Goal: Communication & Community: Answer question/provide support

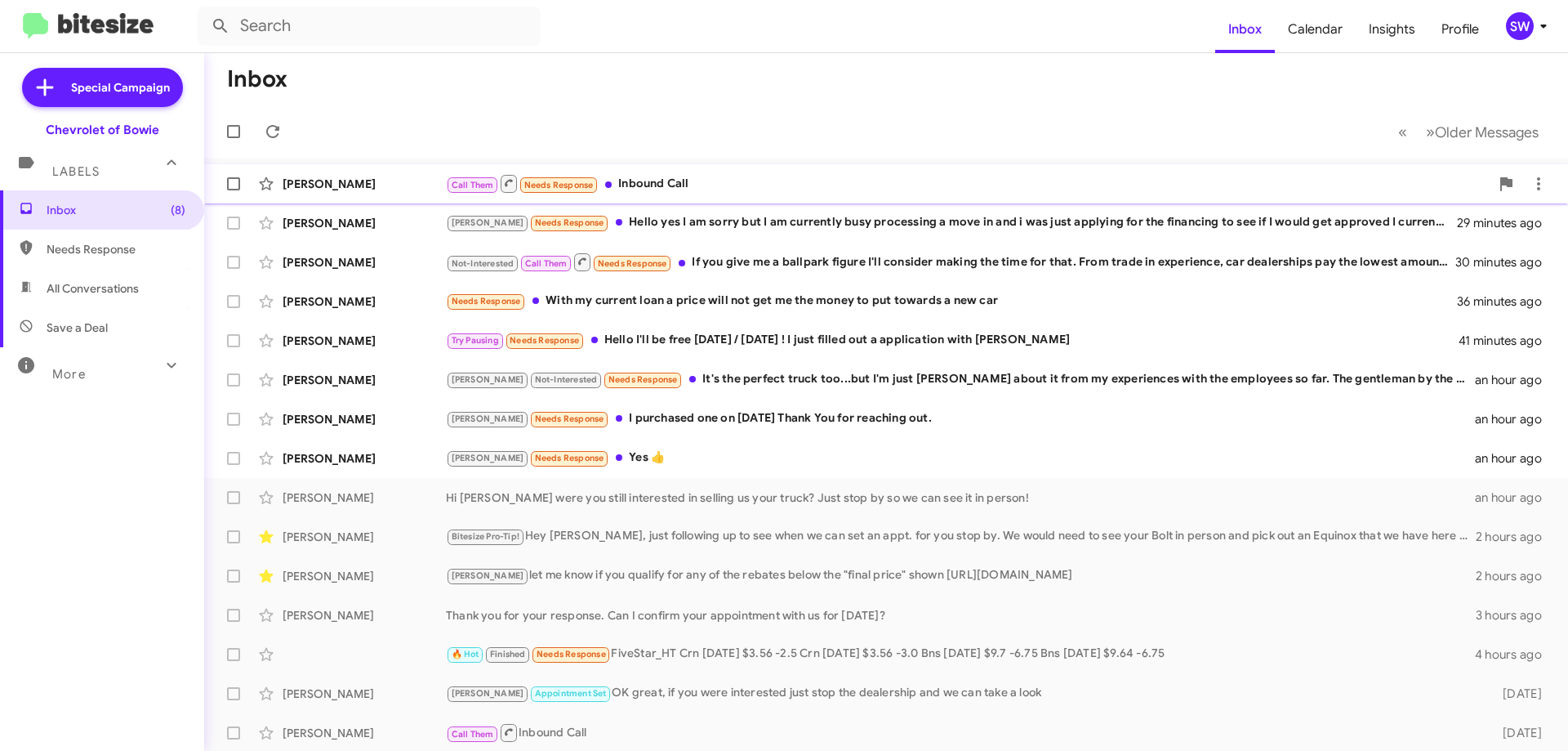
click at [688, 181] on div "Call Them Needs Response Inbound Call" at bounding box center [967, 183] width 1043 height 20
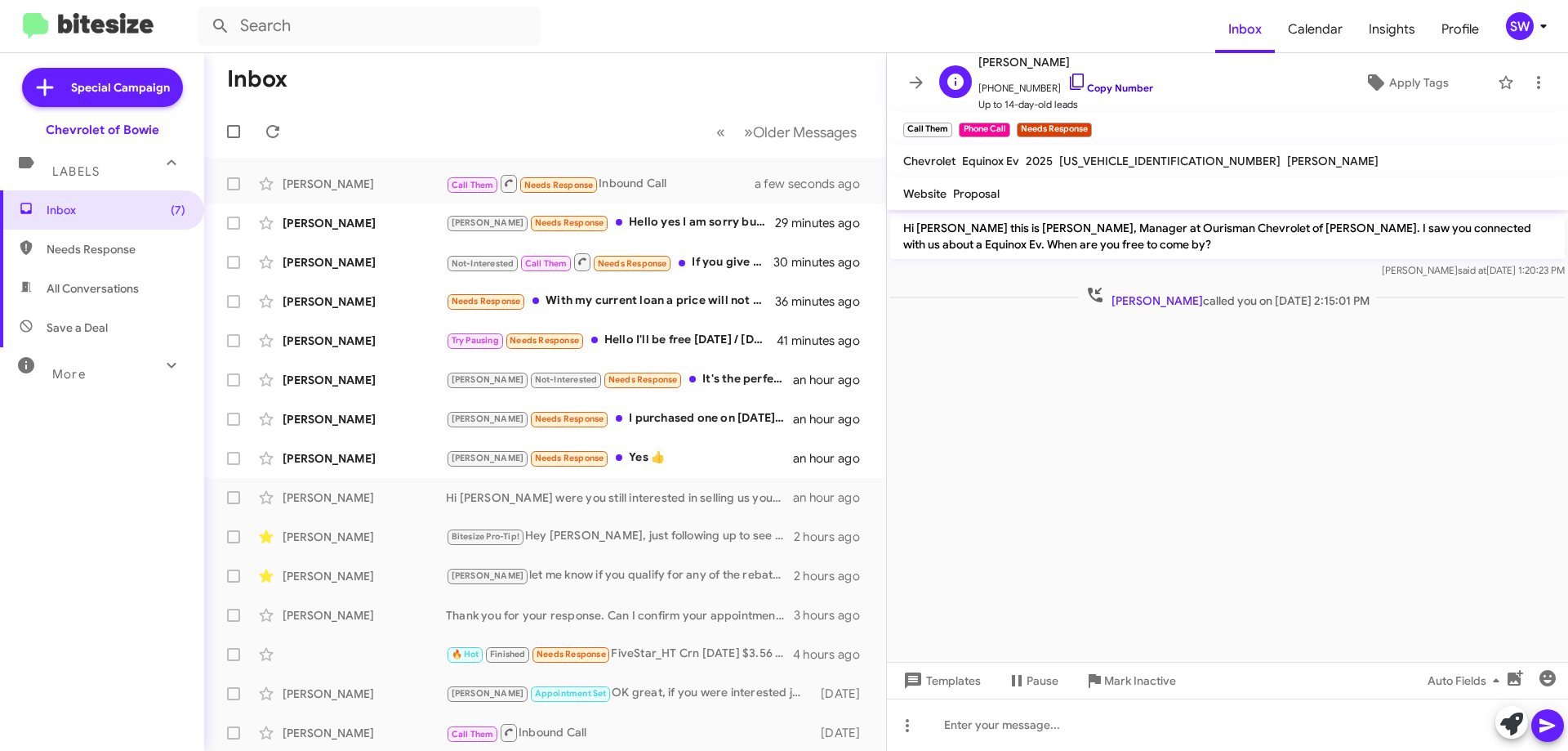
click at [1067, 77] on icon at bounding box center [1077, 82] width 20 height 20
click at [1122, 678] on span "Mark Inactive" at bounding box center [1139, 680] width 72 height 29
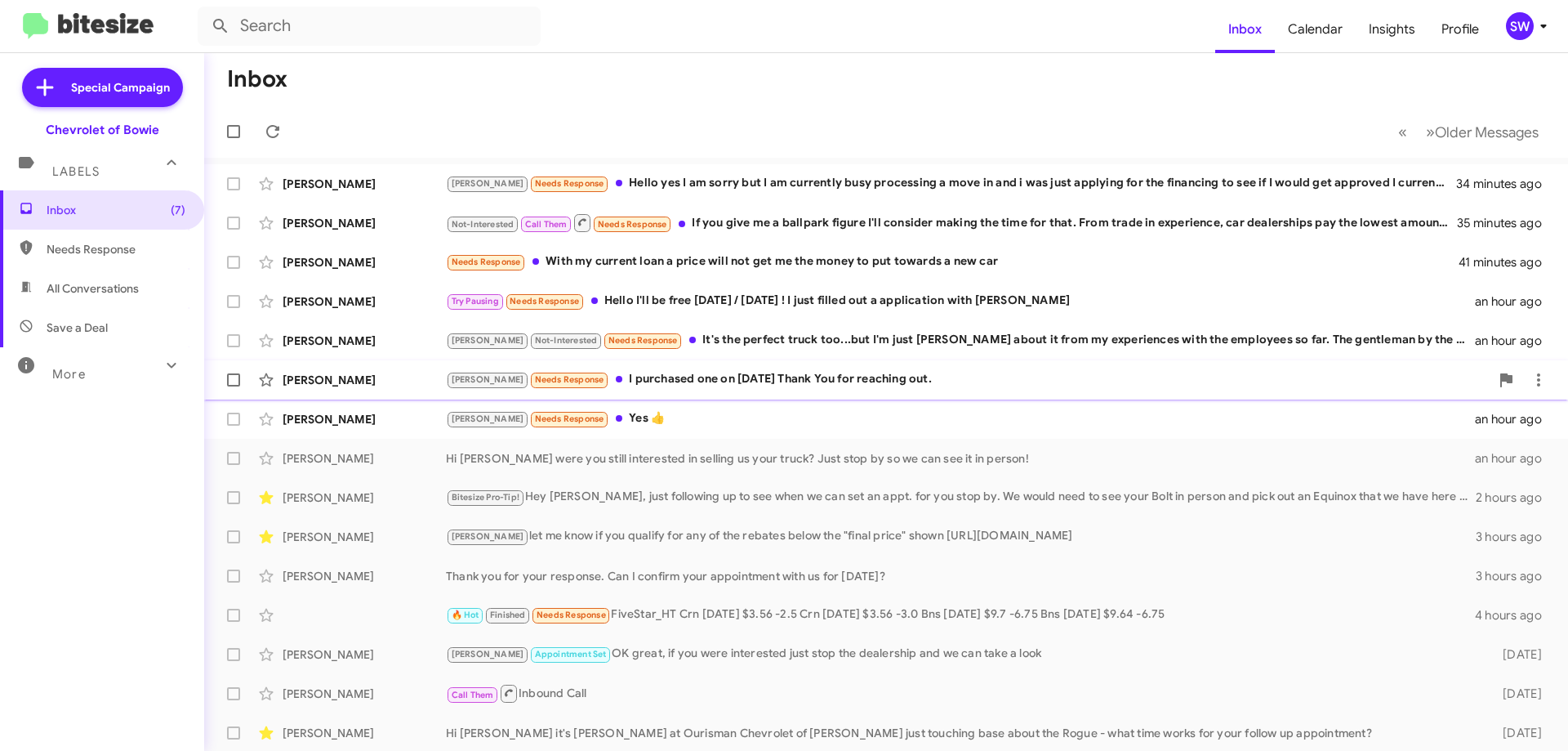
click at [701, 376] on div "[PERSON_NAME] Needs Response I purchased one on [DATE] Thank You for reaching o…" at bounding box center [967, 379] width 1043 height 19
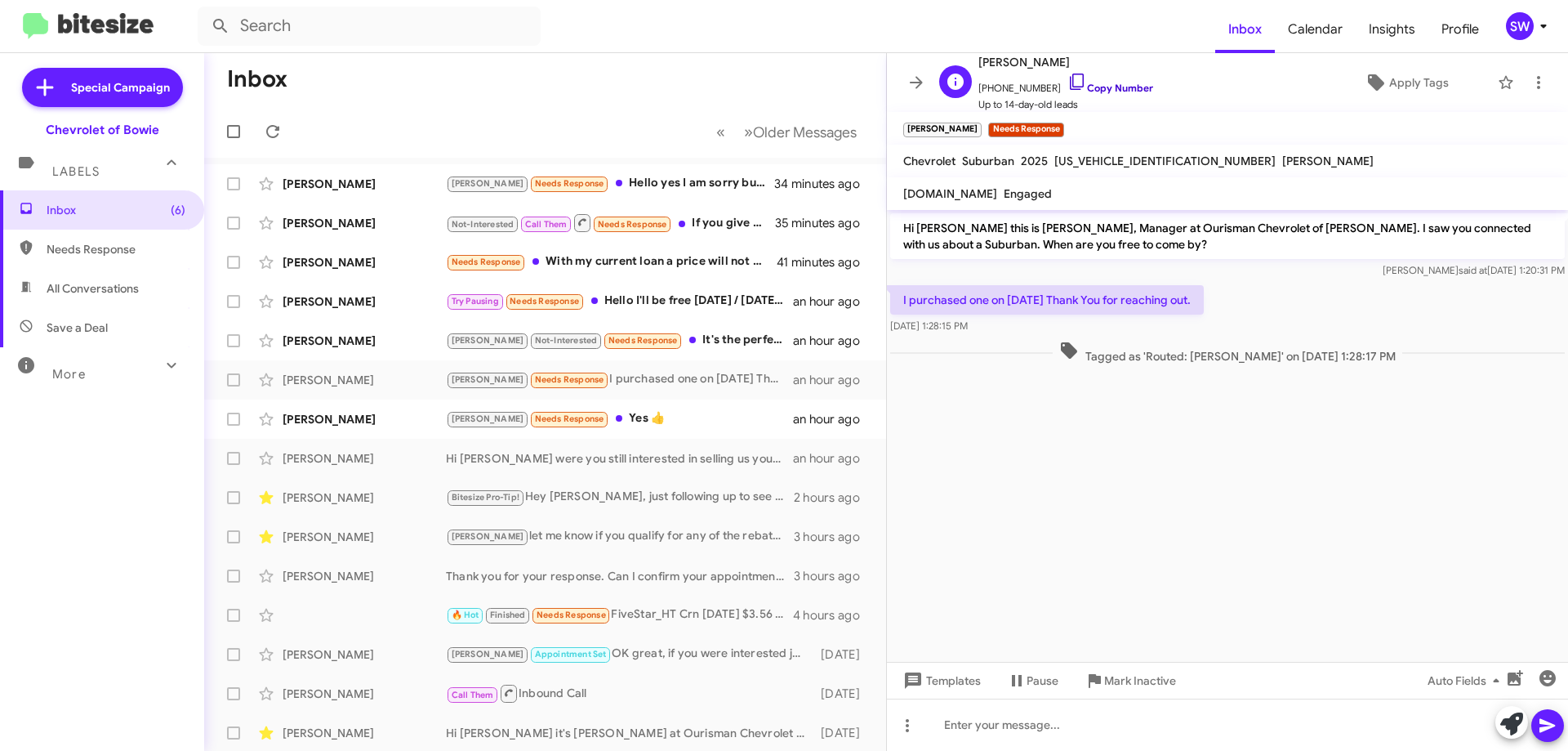
click at [1067, 82] on icon at bounding box center [1077, 82] width 20 height 20
click at [1132, 678] on span "Mark Inactive" at bounding box center [1139, 680] width 72 height 29
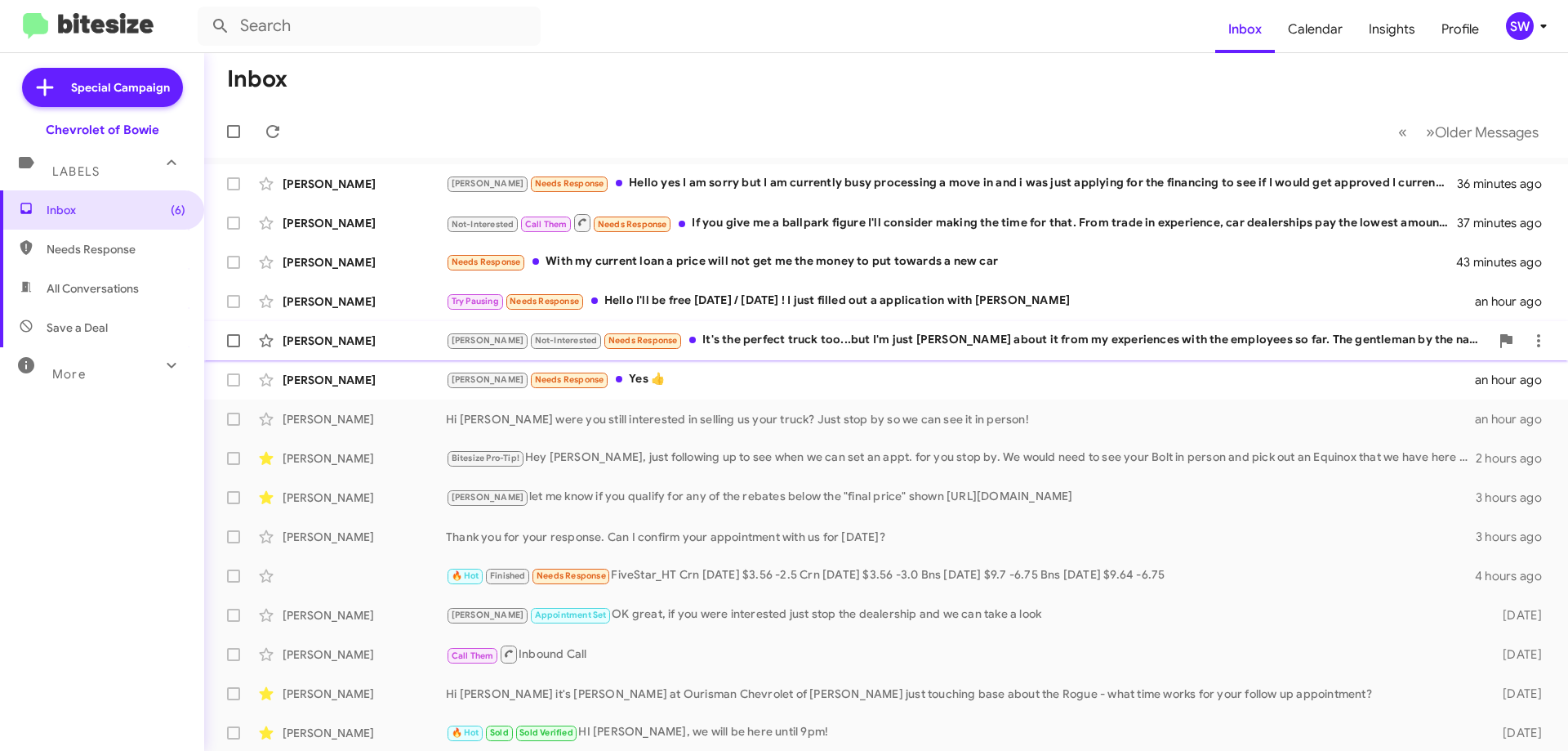
drag, startPoint x: 743, startPoint y: 335, endPoint x: 761, endPoint y: 339, distance: 18.4
click at [745, 335] on div "[PERSON_NAME] Not-Interested Needs Response It's the perfect truck too...but I'…" at bounding box center [967, 340] width 1043 height 19
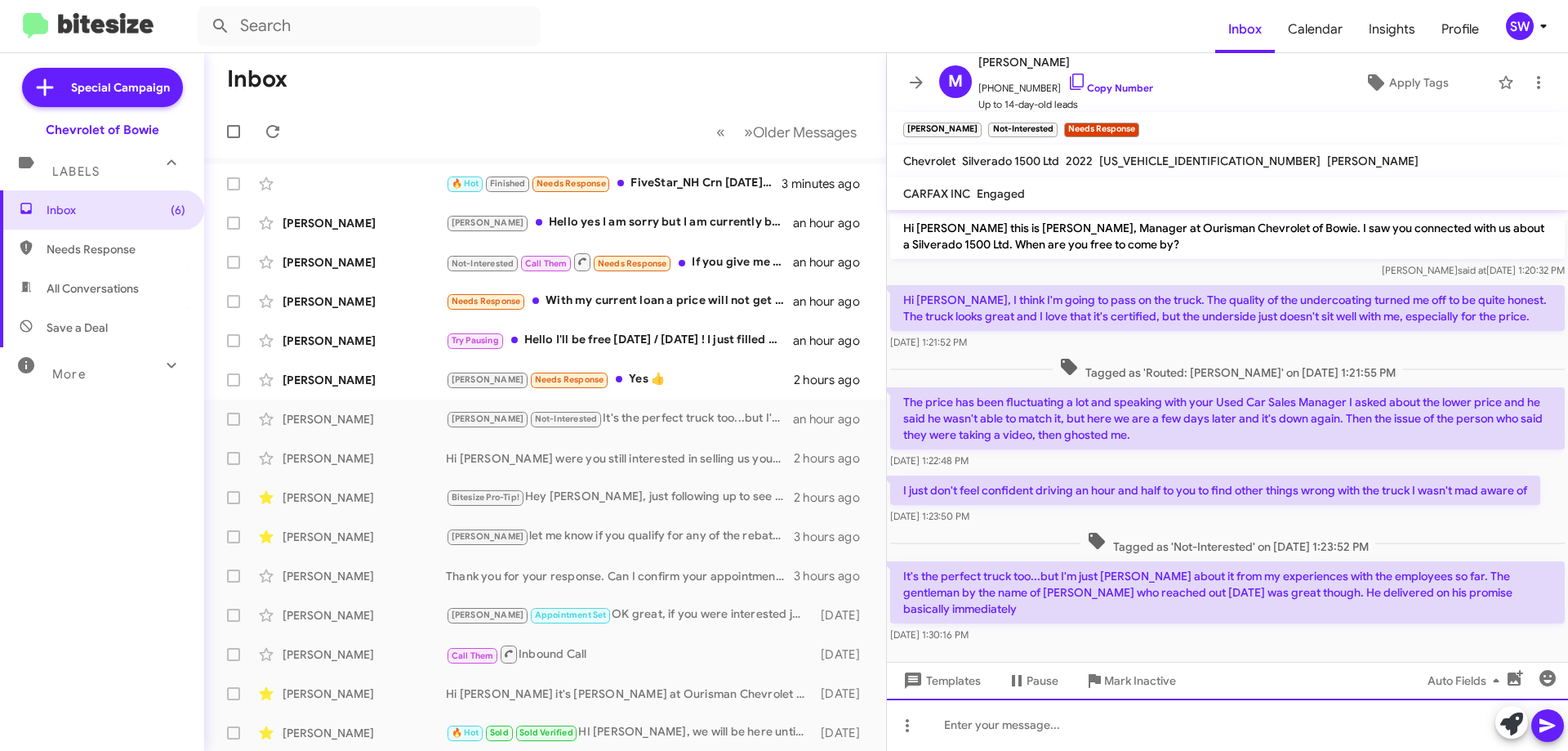
click at [1077, 734] on div at bounding box center [1227, 724] width 681 height 52
drag, startPoint x: 1266, startPoint y: 731, endPoint x: 1127, endPoint y: 732, distance: 139.0
click at [1182, 718] on div "I see you have been speaking with the used car manager [PERSON_NAME]." at bounding box center [1227, 724] width 681 height 52
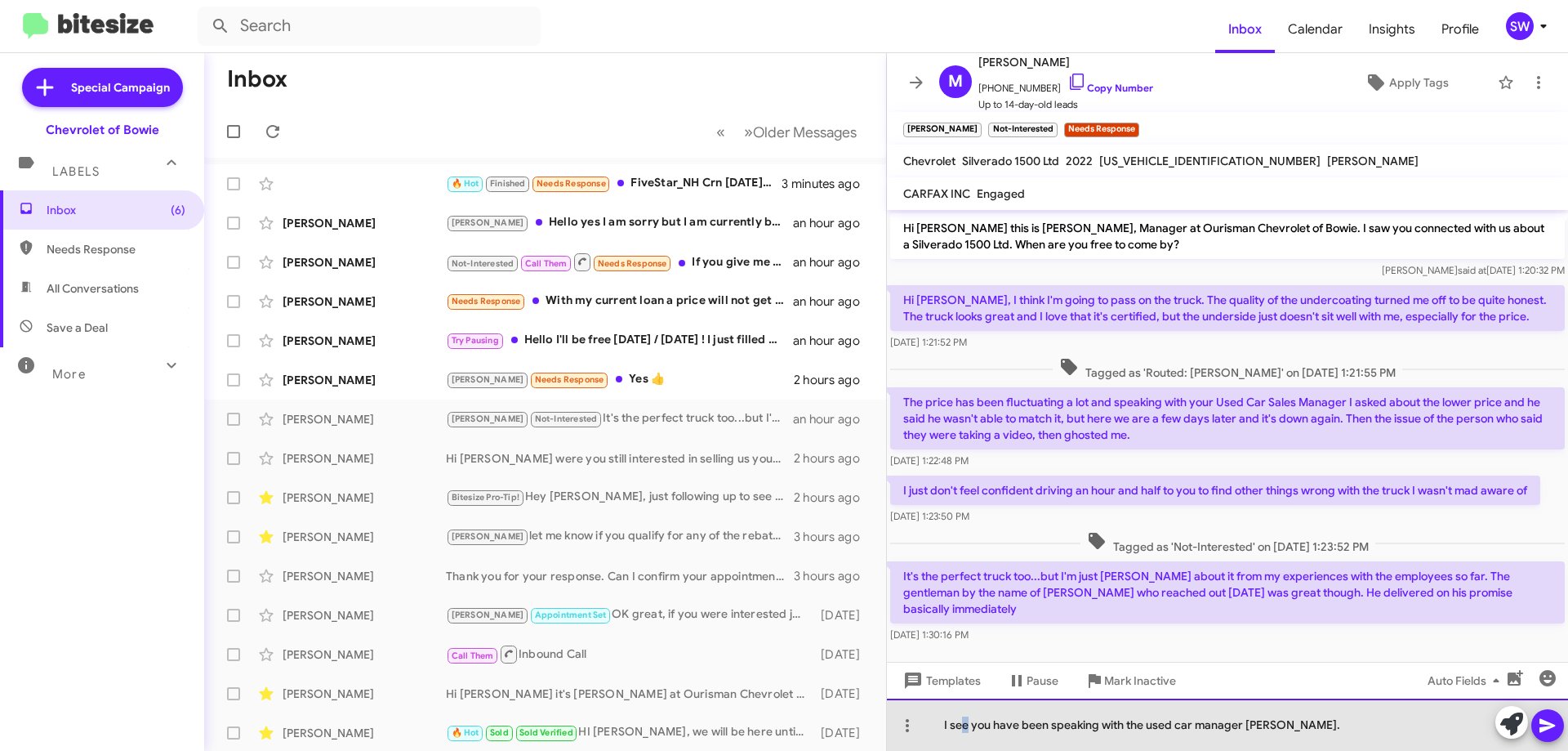
drag, startPoint x: 969, startPoint y: 726, endPoint x: 1003, endPoint y: 729, distance: 34.1
click at [962, 727] on div "I see you have been speaking with the used car manager [PERSON_NAME]." at bounding box center [1227, 724] width 681 height 52
drag, startPoint x: 1079, startPoint y: 726, endPoint x: 1200, endPoint y: 727, distance: 121.0
click at [1082, 727] on div "I see you have been speaking with the used car manager [PERSON_NAME]." at bounding box center [1227, 724] width 681 height 52
drag, startPoint x: 969, startPoint y: 725, endPoint x: 1012, endPoint y: 734, distance: 43.9
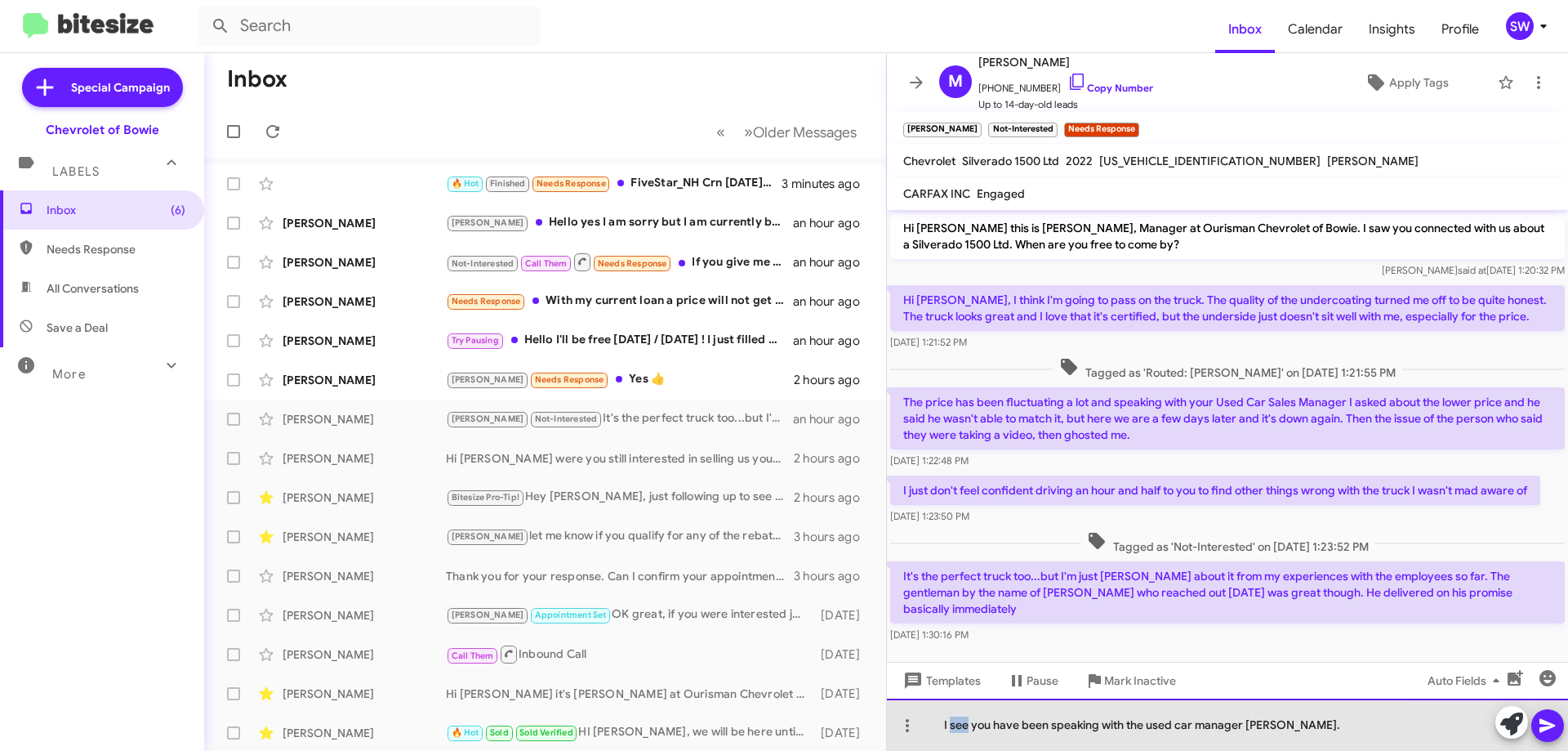
click at [953, 729] on div "I see you have been speaking with the used car manager [PERSON_NAME]." at bounding box center [1227, 724] width 681 height 52
click at [1325, 722] on div "I saw you have been speaking with the used car manager [PERSON_NAME]." at bounding box center [1227, 724] width 681 height 52
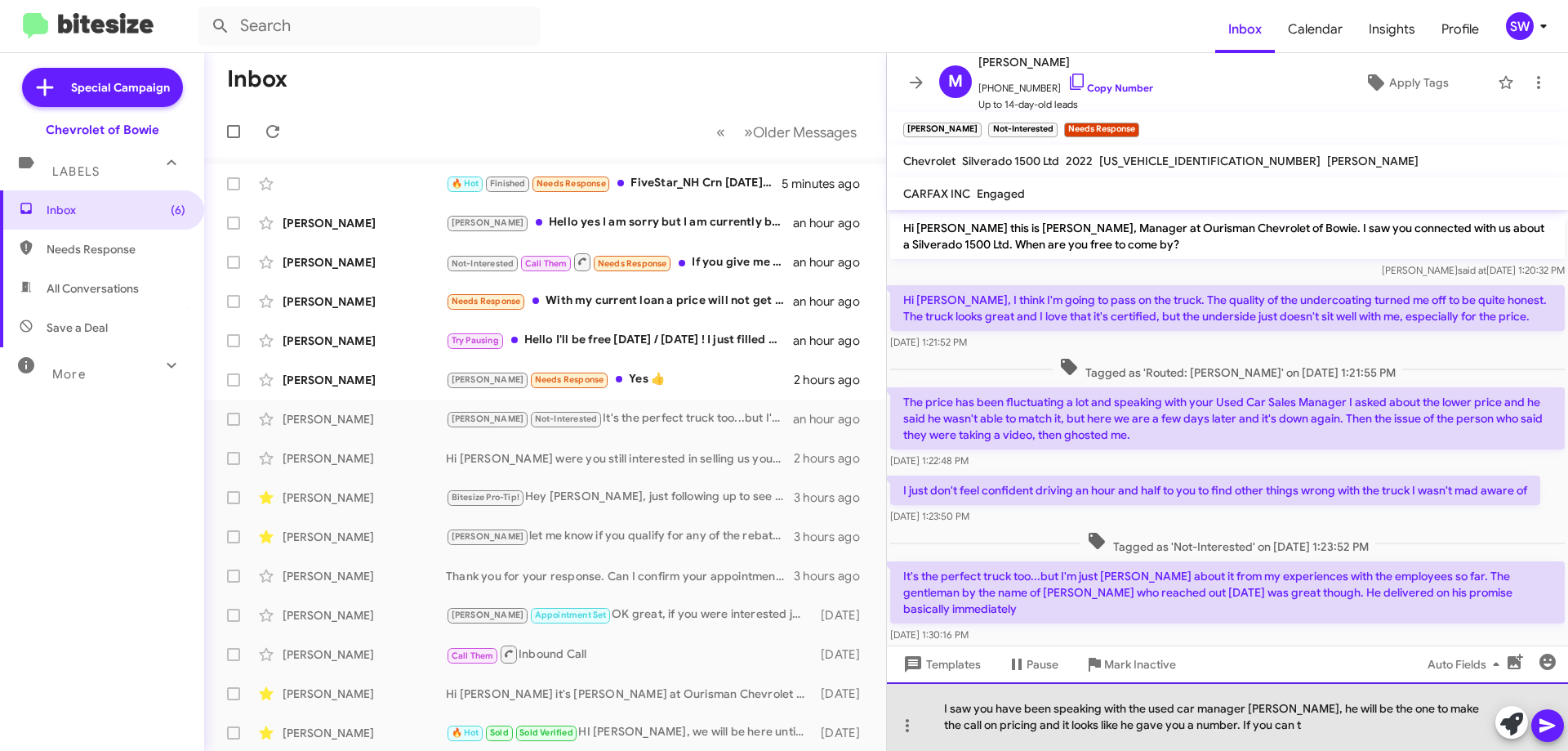
drag, startPoint x: 943, startPoint y: 704, endPoint x: 956, endPoint y: 722, distance: 22.2
click at [945, 706] on div "I saw you have been speaking with the used car manager [PERSON_NAME], he will b…" at bounding box center [1227, 716] width 681 height 69
drag, startPoint x: 976, startPoint y: 709, endPoint x: 958, endPoint y: 708, distance: 18.0
click at [958, 708] on div "I saw you have been speaking with the used car manager [PERSON_NAME], he will b…" at bounding box center [1227, 716] width 681 height 69
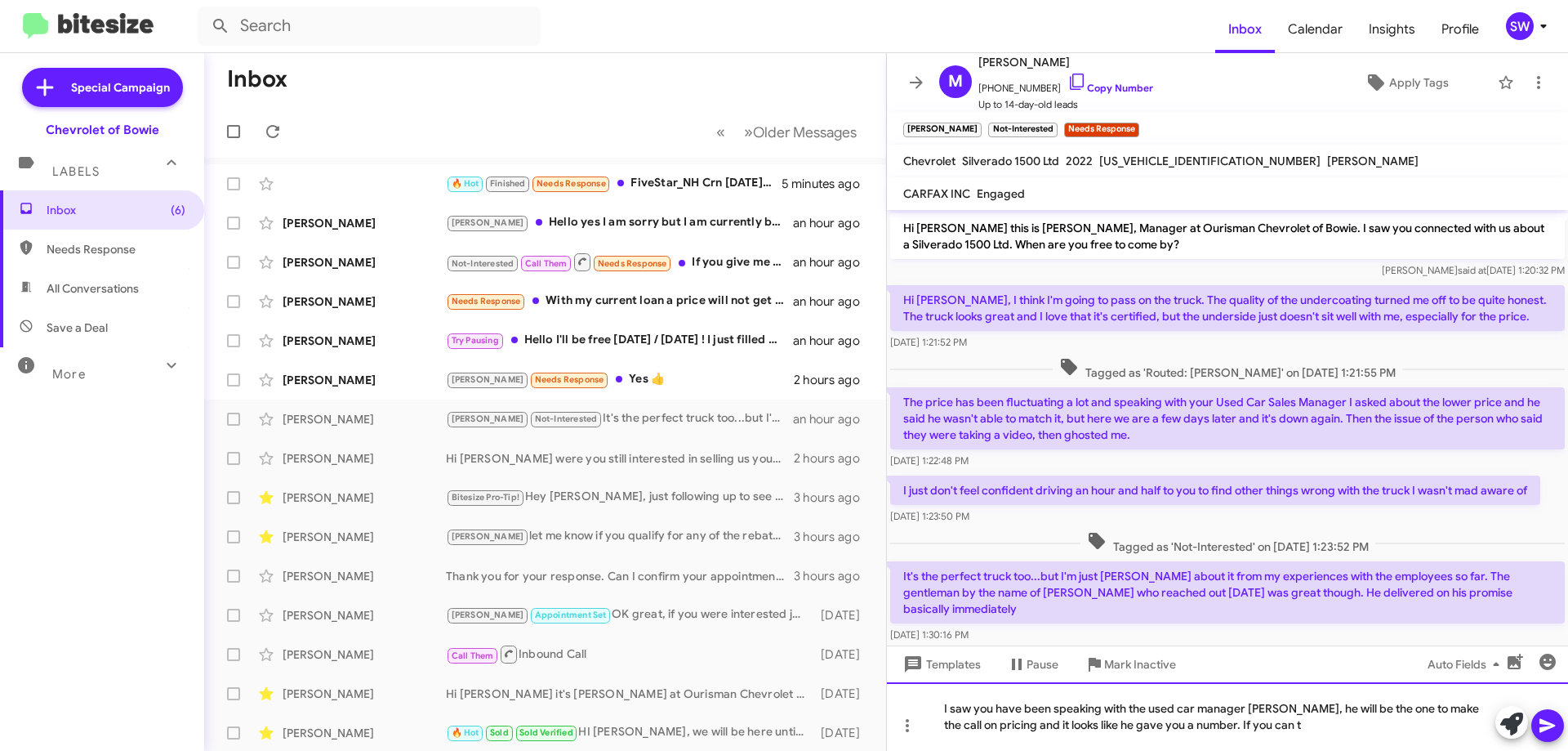
click at [941, 704] on div "I saw you have been speaking with the used car manager [PERSON_NAME], he will b…" at bounding box center [1227, 716] width 681 height 69
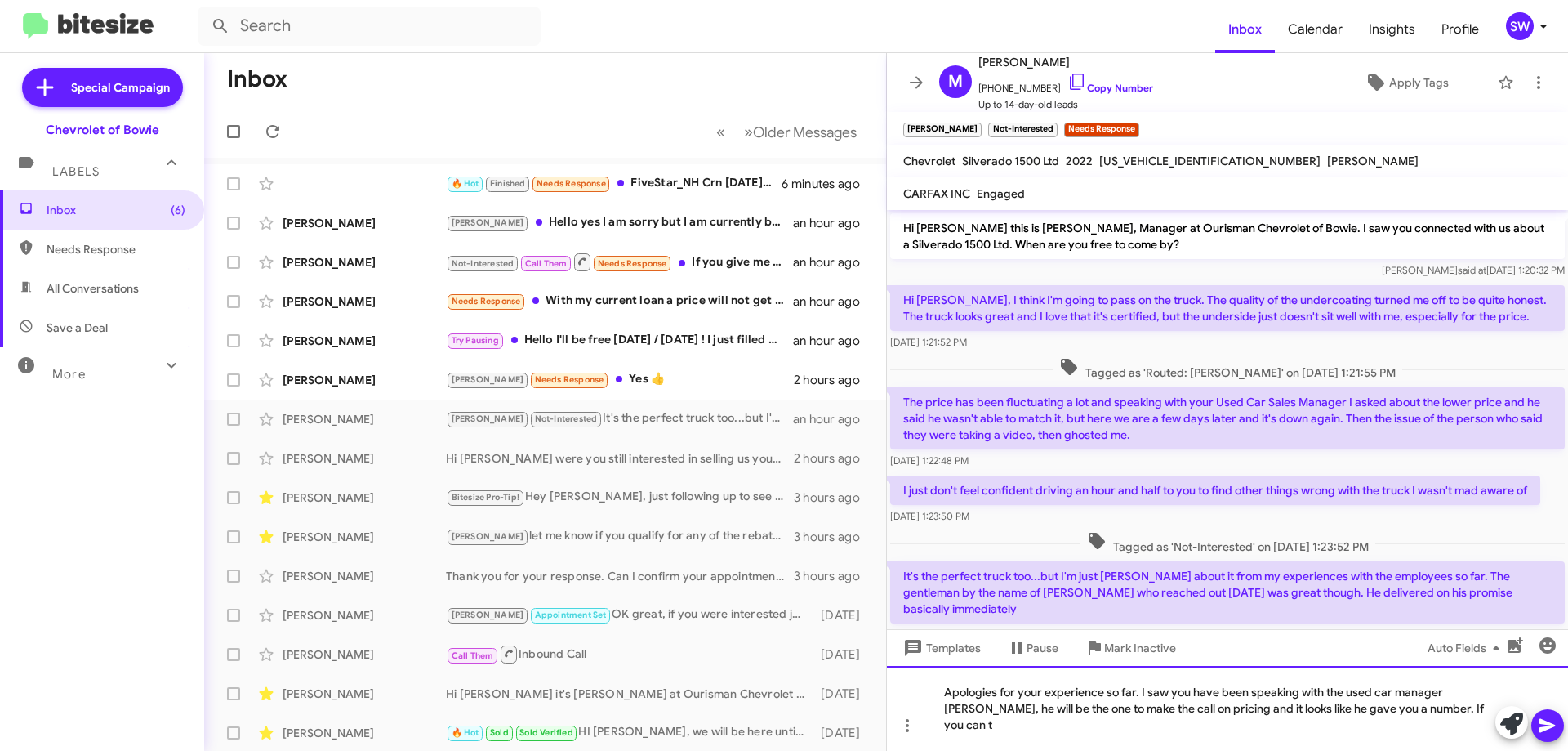
click at [1448, 726] on div "Apologies for your experience so far. I saw you have been speaking with the use…" at bounding box center [1227, 707] width 681 height 85
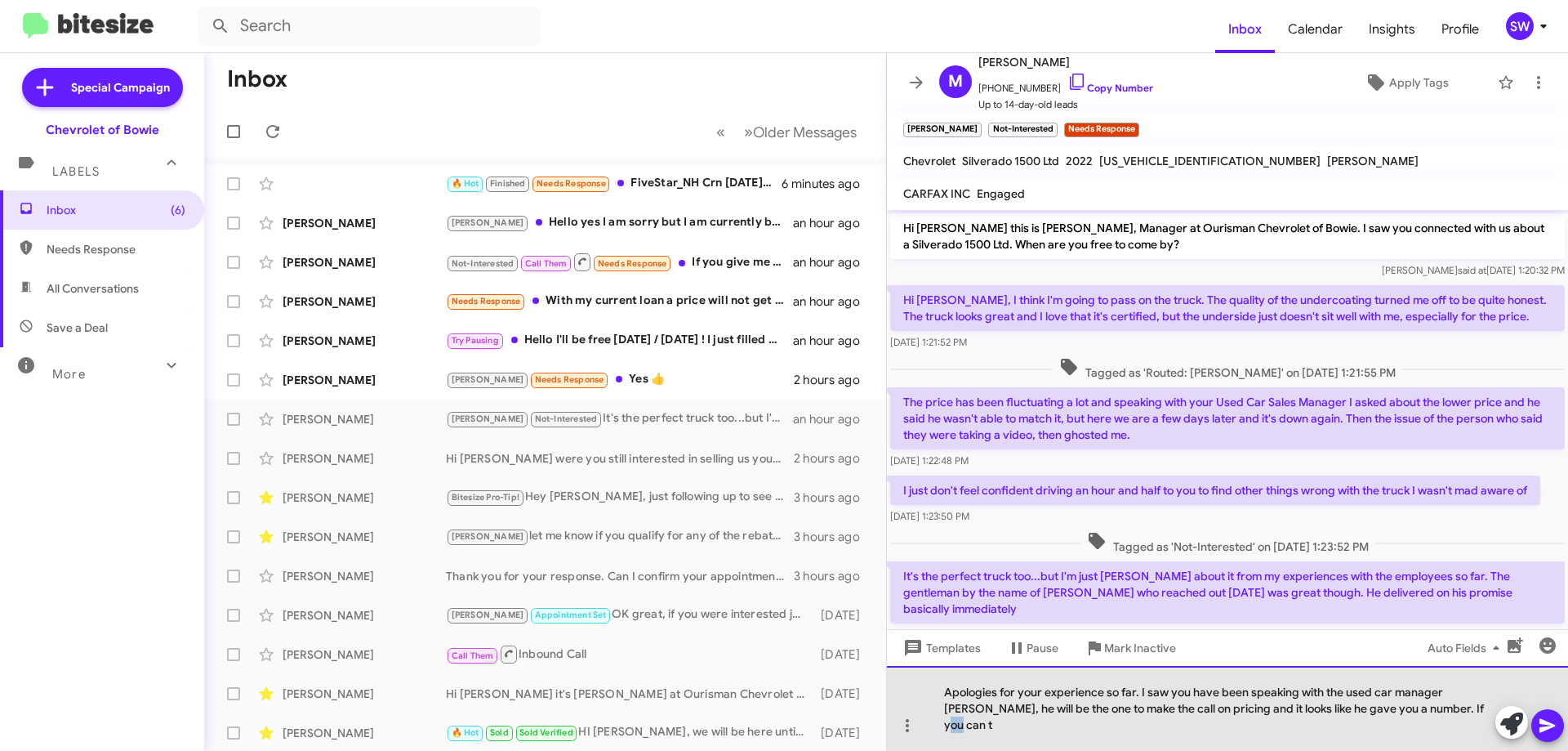
drag, startPoint x: 1444, startPoint y: 726, endPoint x: 1435, endPoint y: 727, distance: 9.1
click at [1435, 727] on div "Apologies for your experience so far. I saw you have been speaking with the use…" at bounding box center [1227, 707] width 681 height 85
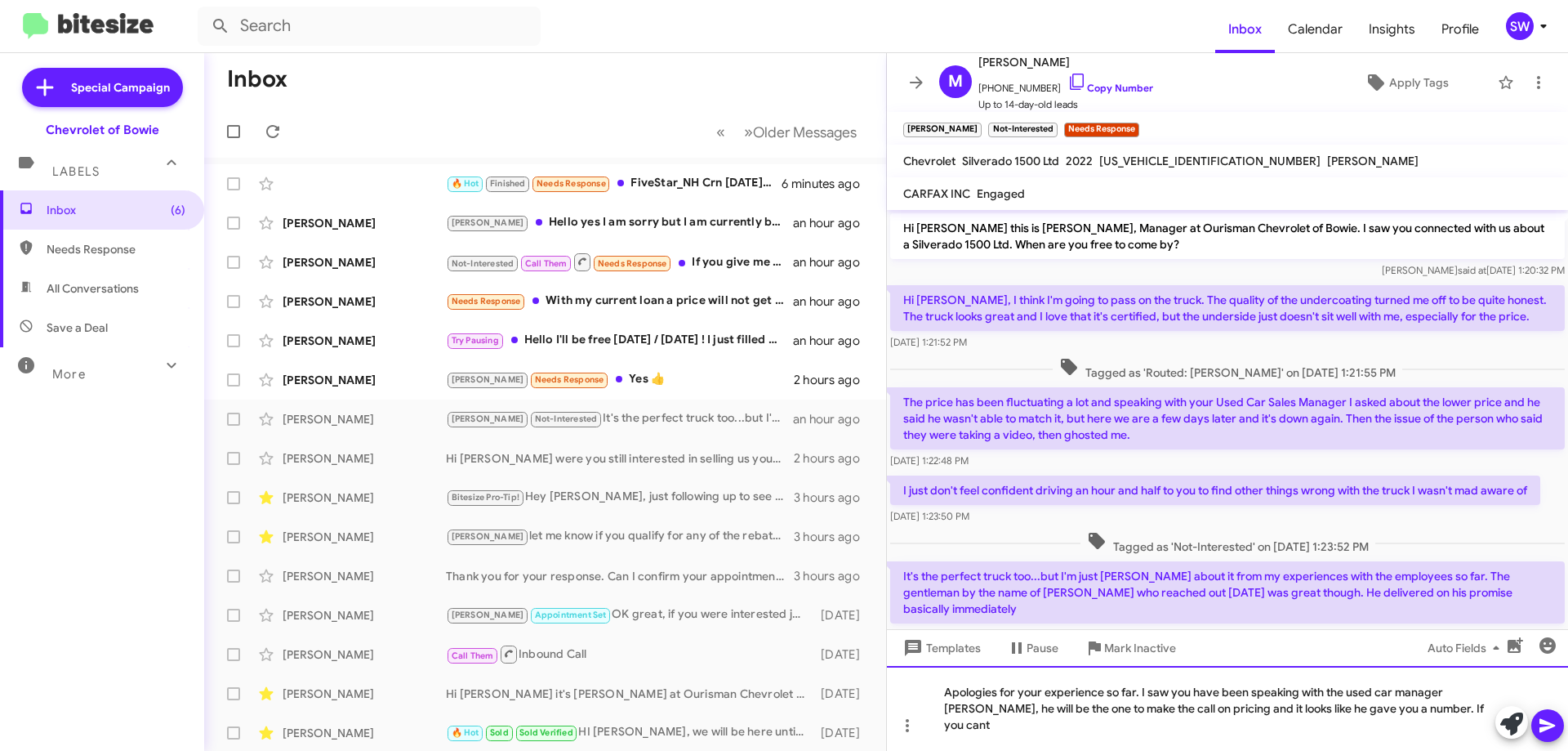
drag, startPoint x: 1486, startPoint y: 709, endPoint x: 1487, endPoint y: 723, distance: 14.0
click at [1486, 710] on div "Apologies for your experience so far. I saw you have been speaking with the use…" at bounding box center [1227, 707] width 681 height 85
click at [1085, 731] on div "Apologies for your experience so far. I saw you have been speaking with the use…" at bounding box center [1227, 707] width 681 height 85
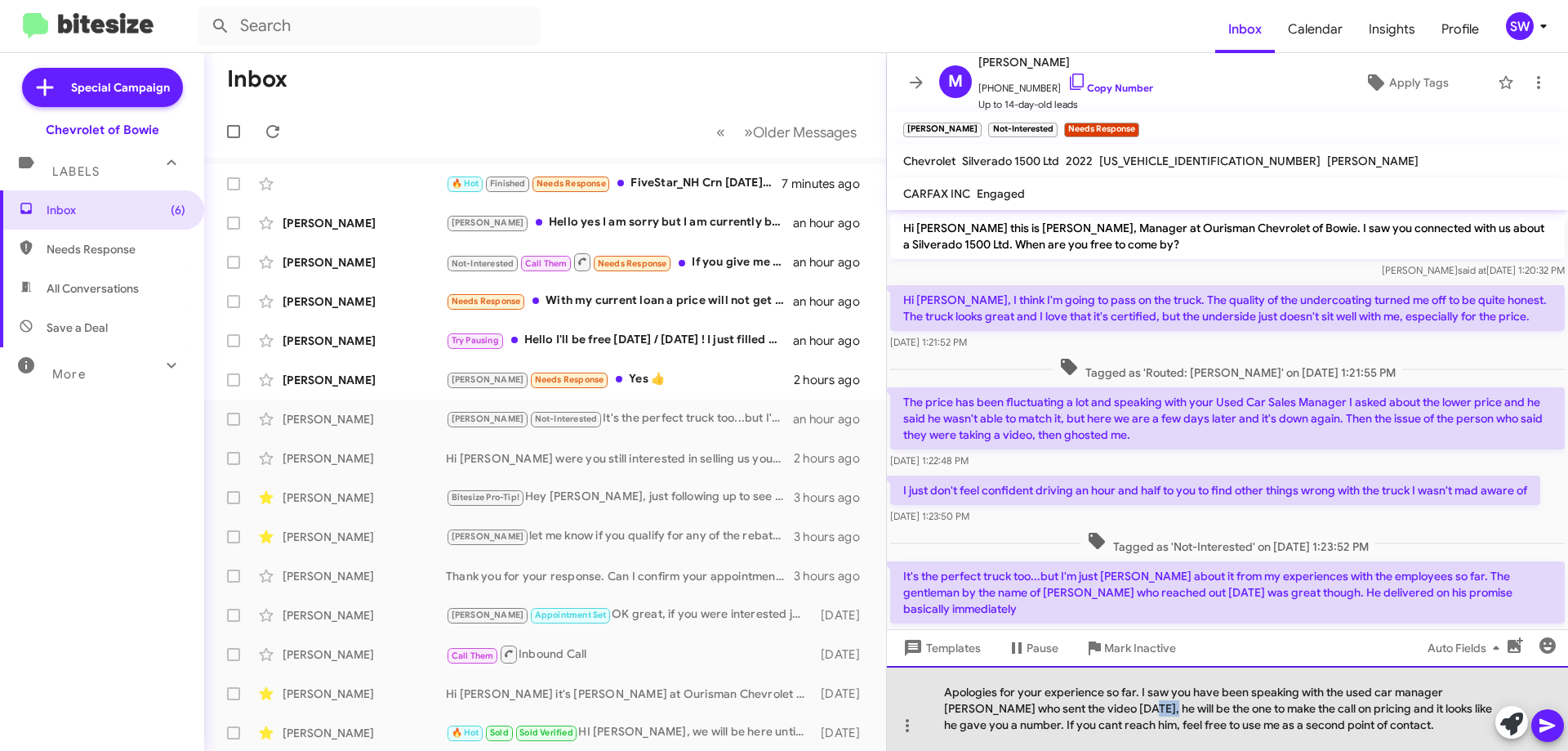
drag, startPoint x: 1114, startPoint y: 707, endPoint x: 1103, endPoint y: 712, distance: 12.1
click at [1101, 712] on div "Apologies for your experience so far. I saw you have been speaking with the use…" at bounding box center [1227, 707] width 681 height 85
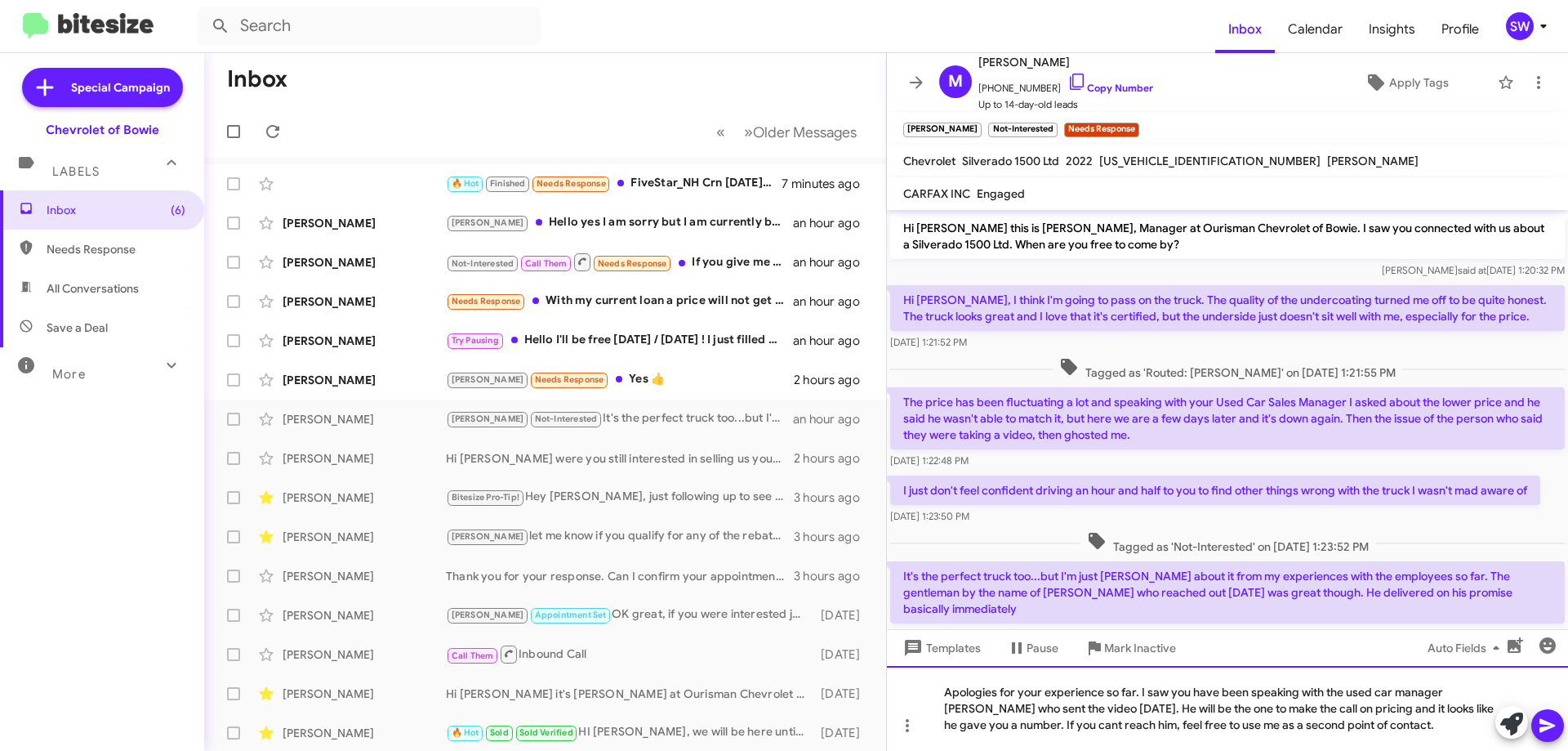
click at [1387, 723] on div "Apologies for your experience so far. I saw you have been speaking with the use…" at bounding box center [1227, 707] width 681 height 85
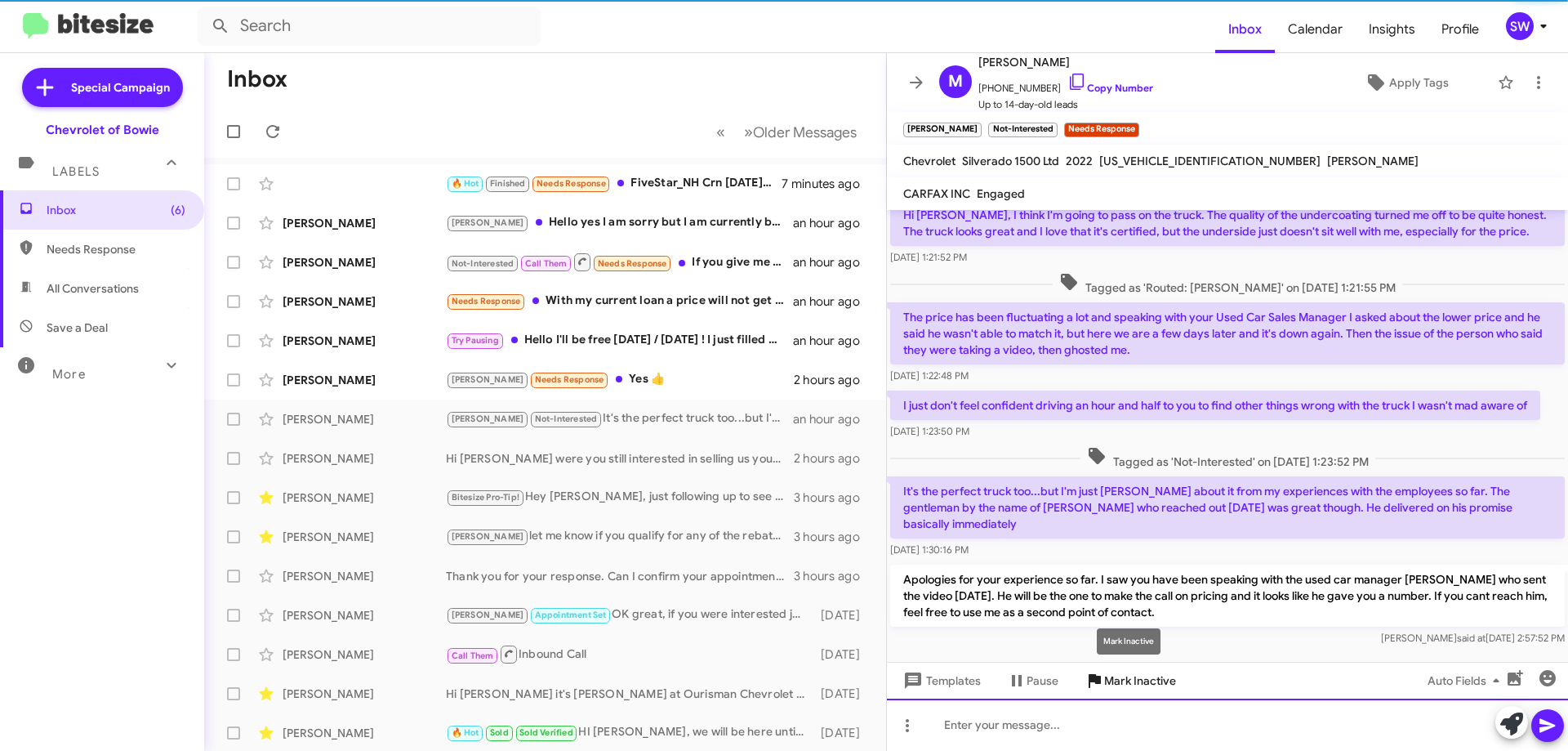
scroll to position [89, 0]
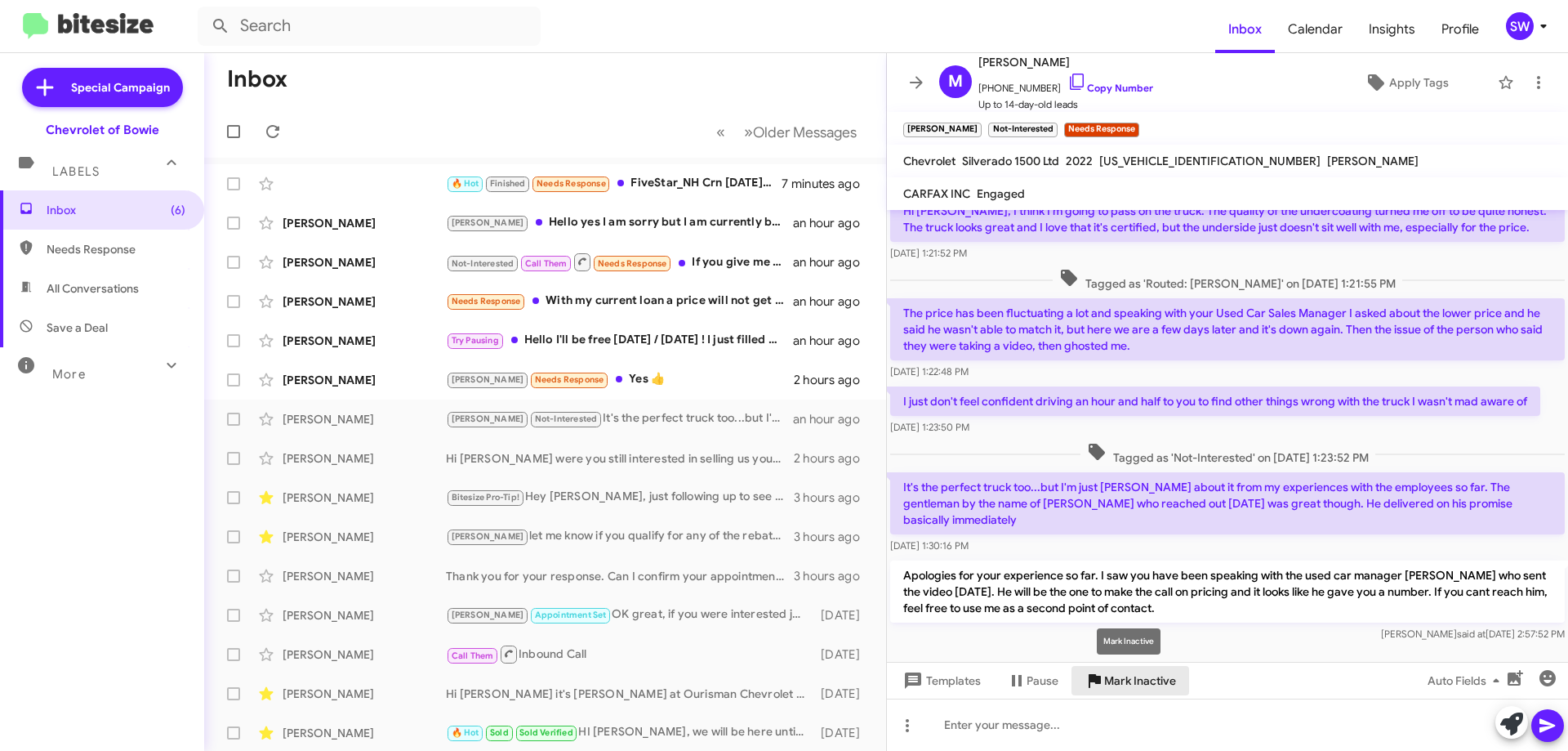
click at [1128, 676] on span "Mark Inactive" at bounding box center [1139, 680] width 72 height 29
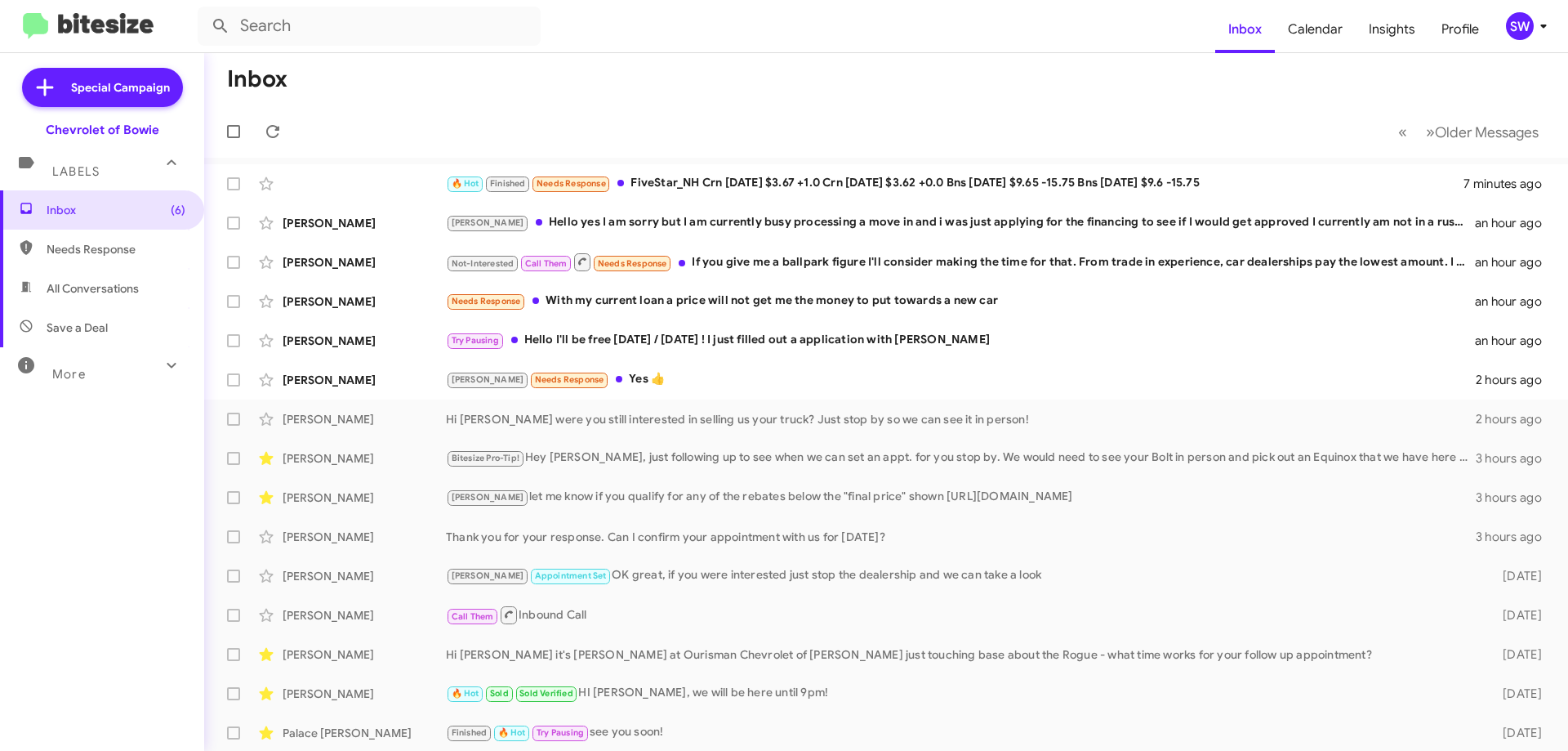
drag, startPoint x: 712, startPoint y: 220, endPoint x: 881, endPoint y: 221, distance: 169.0
click at [714, 218] on div "[PERSON_NAME] Hello yes I am sorry but I am currently busy processing a move in…" at bounding box center [960, 222] width 1029 height 19
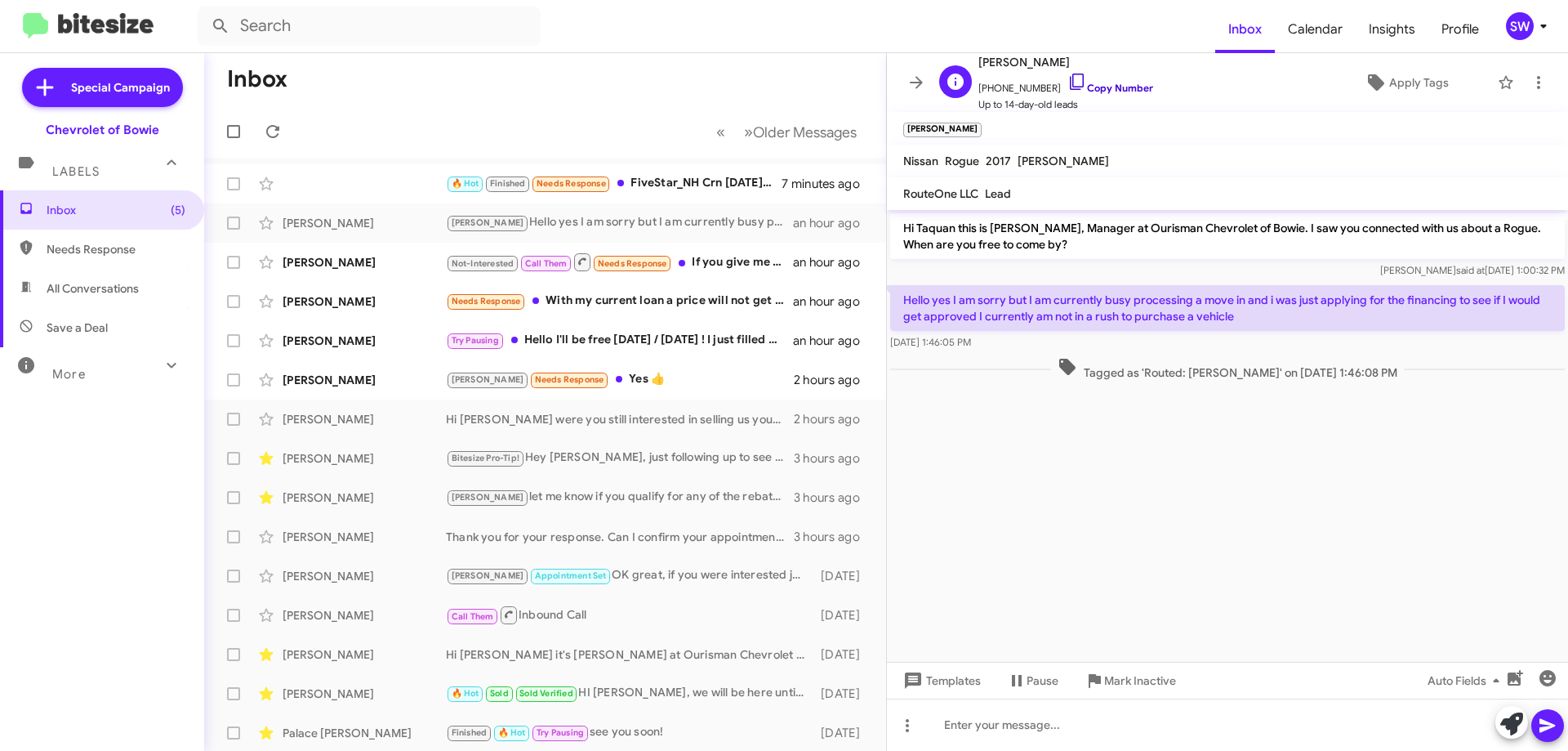
click at [1067, 77] on icon at bounding box center [1077, 82] width 20 height 20
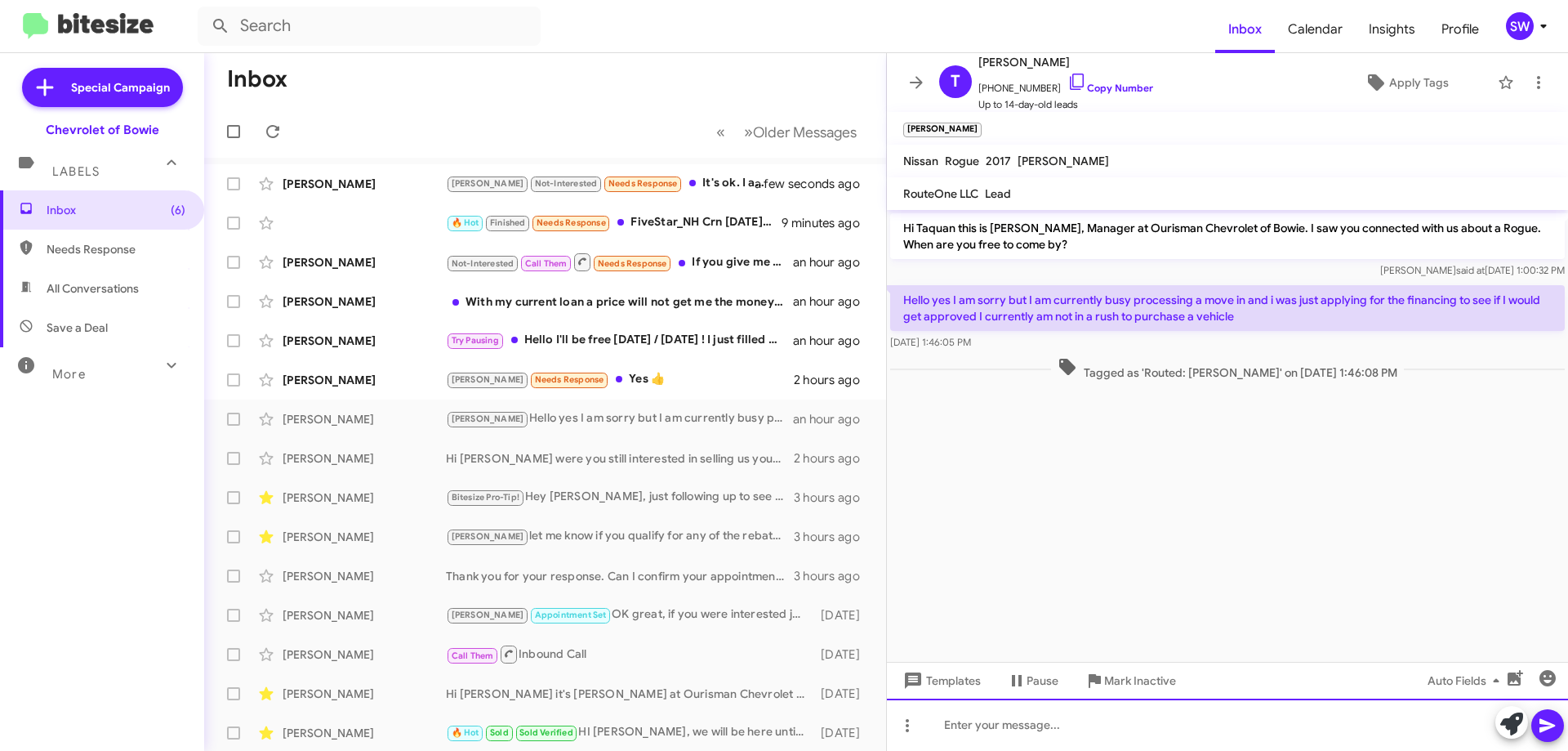
drag, startPoint x: 1011, startPoint y: 723, endPoint x: 1021, endPoint y: 723, distance: 10.0
click at [1013, 723] on div at bounding box center [1227, 724] width 681 height 52
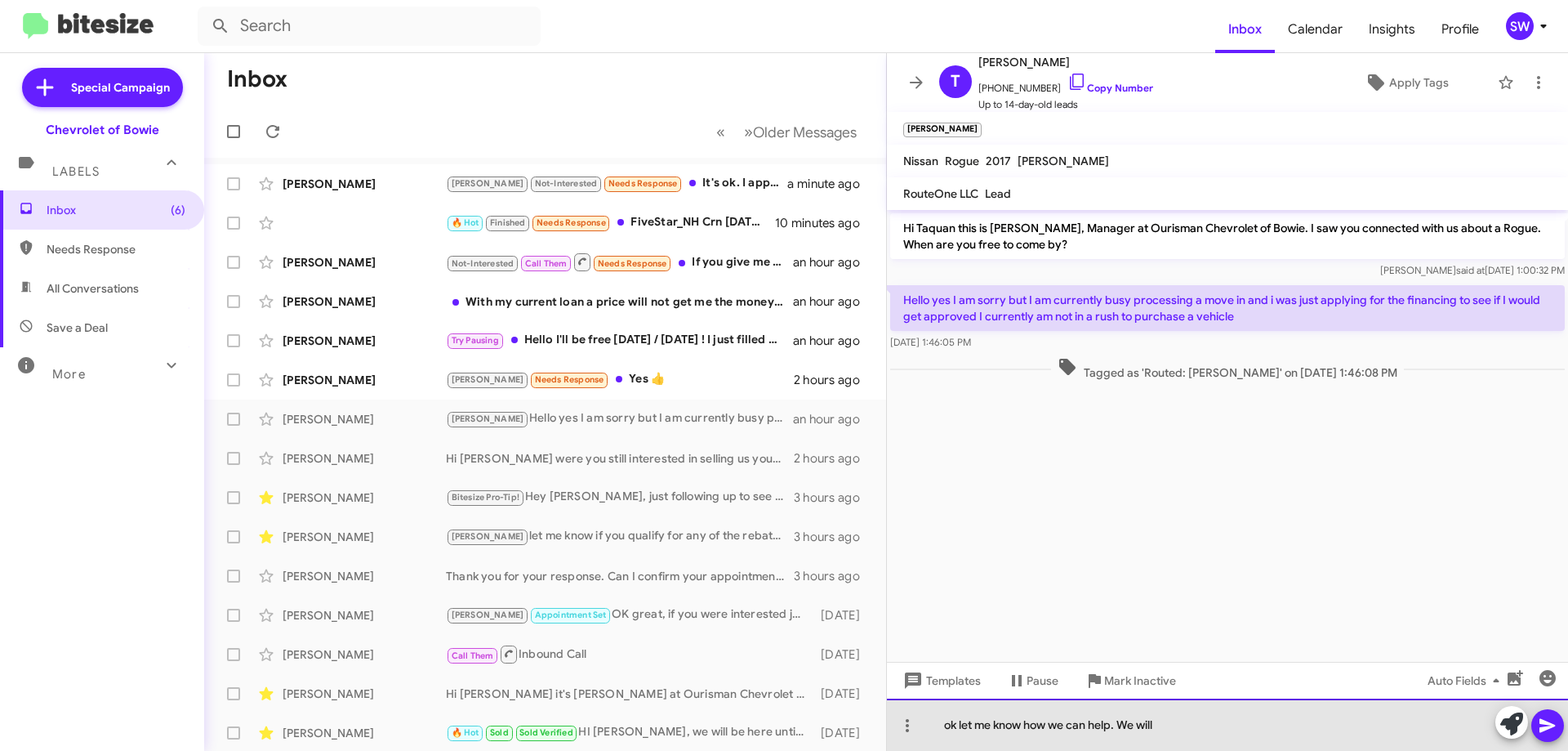
drag, startPoint x: 1179, startPoint y: 738, endPoint x: 910, endPoint y: 744, distance: 269.1
click at [910, 744] on div "ok let me know how we can help. We will" at bounding box center [1227, 724] width 681 height 52
drag, startPoint x: 1422, startPoint y: 724, endPoint x: 1430, endPoint y: 729, distance: 9.4
click at [1423, 725] on div "Ok. I am sure we can make something work, just let me know when you can stop by" at bounding box center [1227, 724] width 681 height 52
click at [1390, 715] on div "Ok. I am sure we can make something work, just let me know when you can stop by." at bounding box center [1227, 724] width 681 height 52
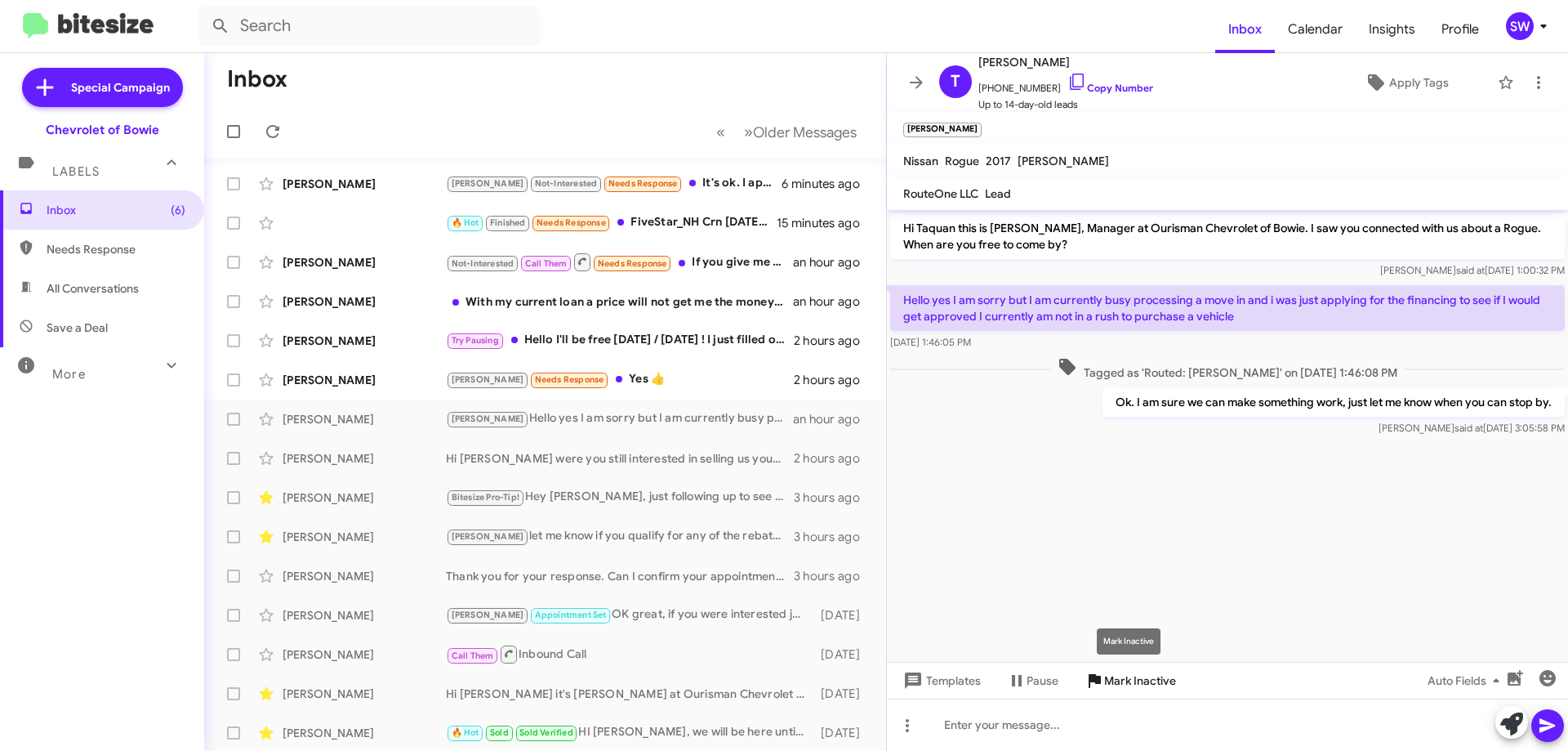
drag, startPoint x: 1097, startPoint y: 675, endPoint x: 1114, endPoint y: 674, distance: 17.0
click at [1098, 675] on icon at bounding box center [1095, 681] width 12 height 14
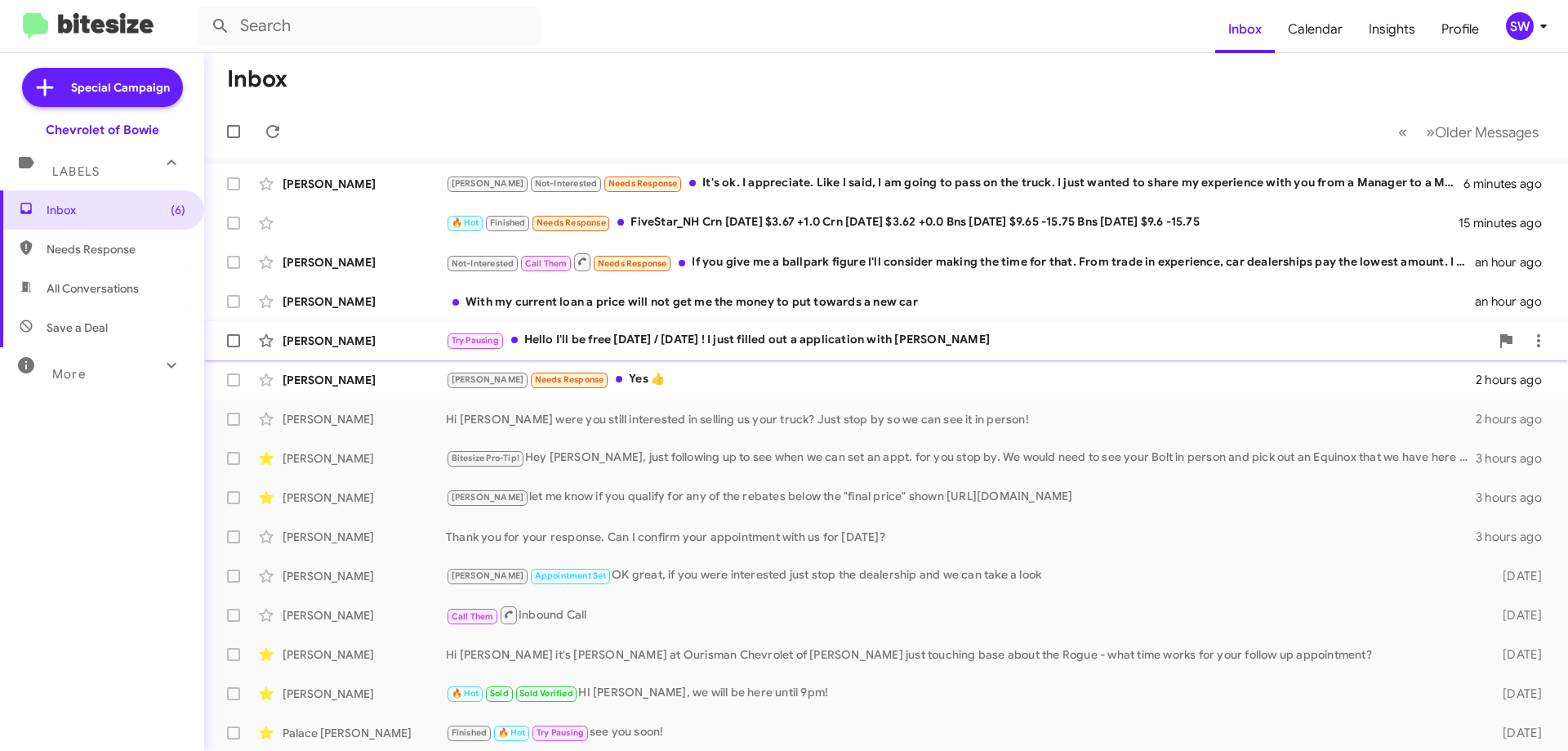
click at [689, 337] on div "Try Pausing Hello I'll be free [DATE] / [DATE] ! I just filled out a applicatio…" at bounding box center [967, 340] width 1043 height 19
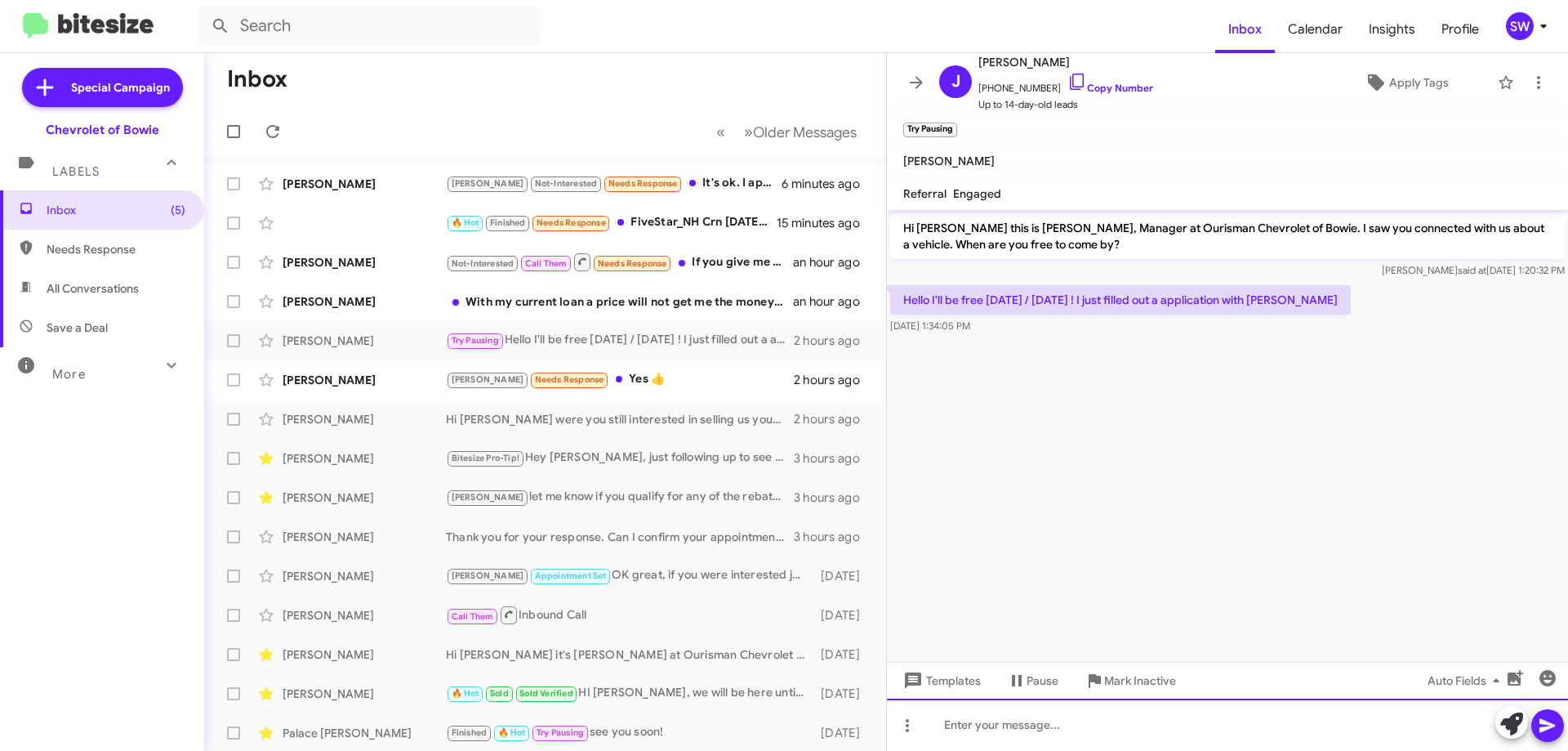
click at [1008, 737] on div at bounding box center [1227, 724] width 681 height 52
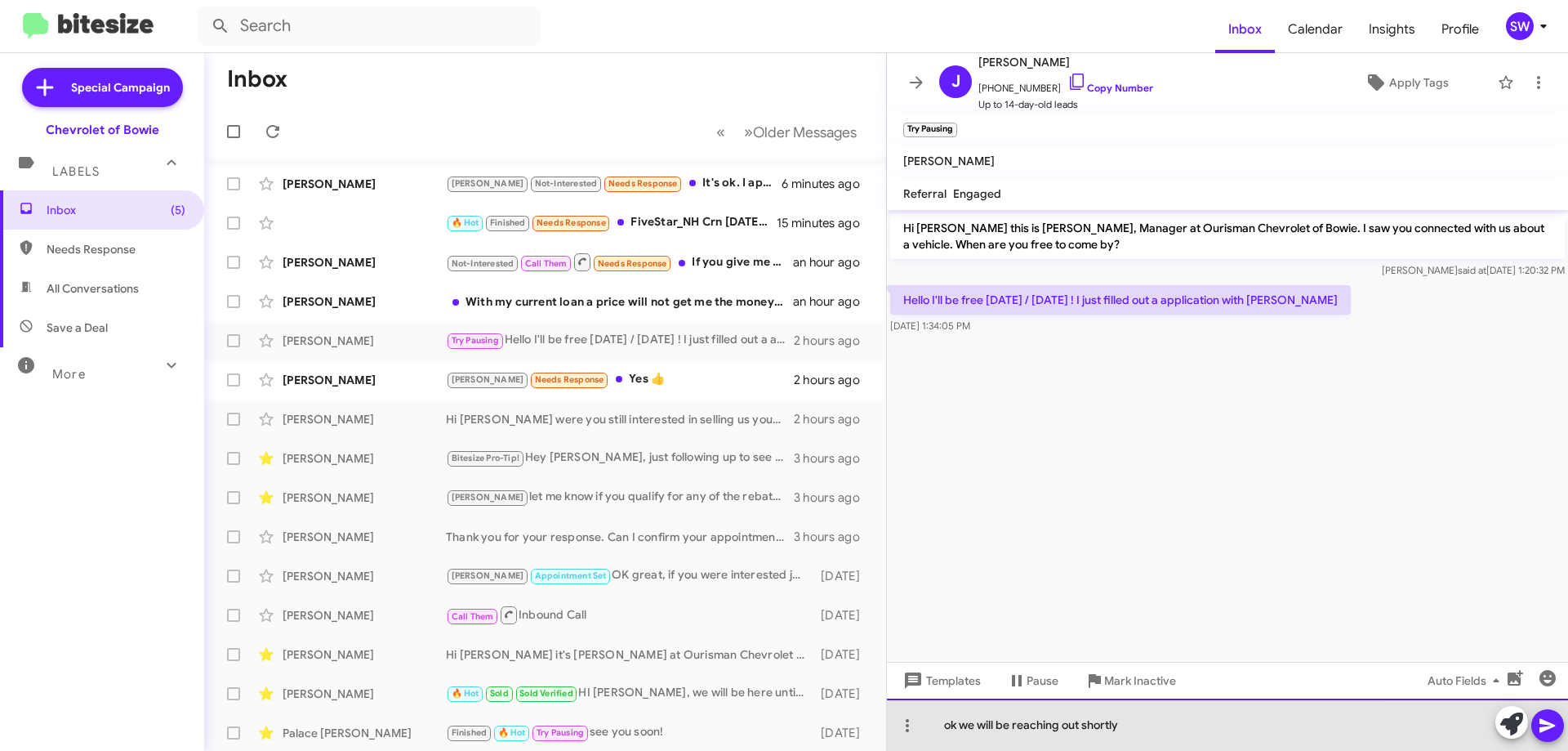
drag, startPoint x: 959, startPoint y: 727, endPoint x: 968, endPoint y: 724, distance: 9.5
click at [962, 727] on div "ok we will be reaching out shortly" at bounding box center [1227, 724] width 681 height 52
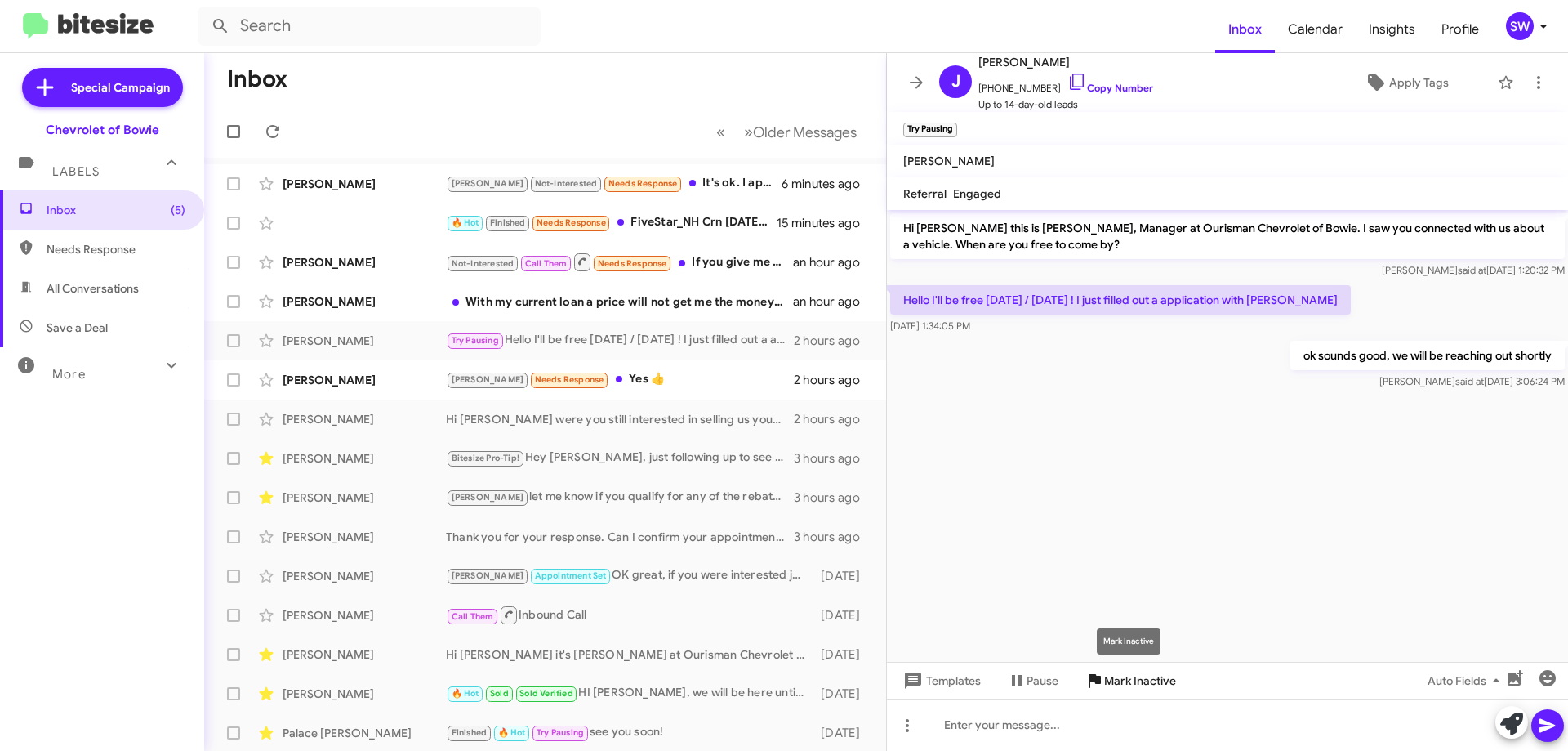
click at [1132, 683] on span "Mark Inactive" at bounding box center [1139, 680] width 72 height 29
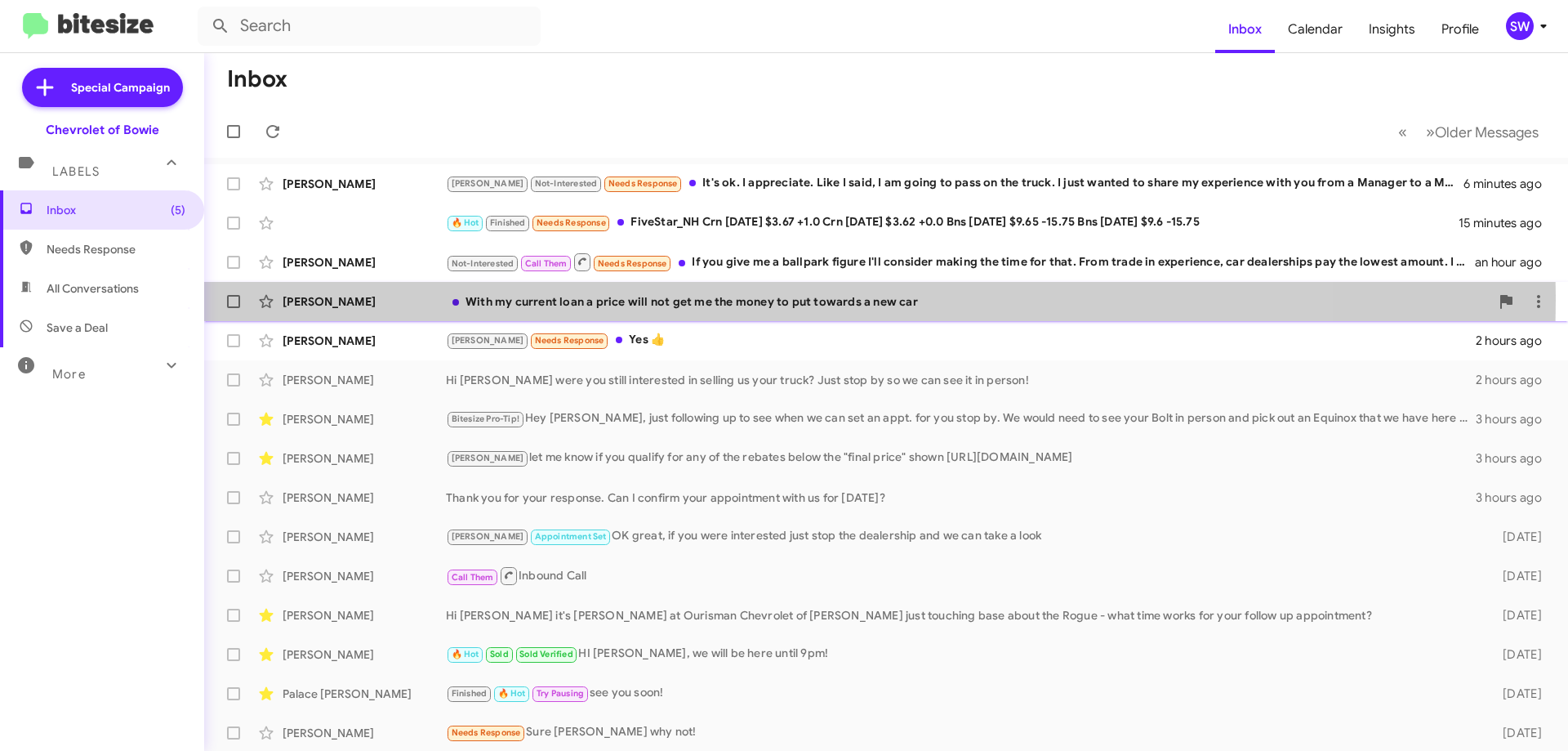
drag, startPoint x: 718, startPoint y: 300, endPoint x: 723, endPoint y: 306, distance: 7.8
click at [719, 300] on div "With my current loan a price will not get me the money to put towards a new car" at bounding box center [967, 302] width 1043 height 16
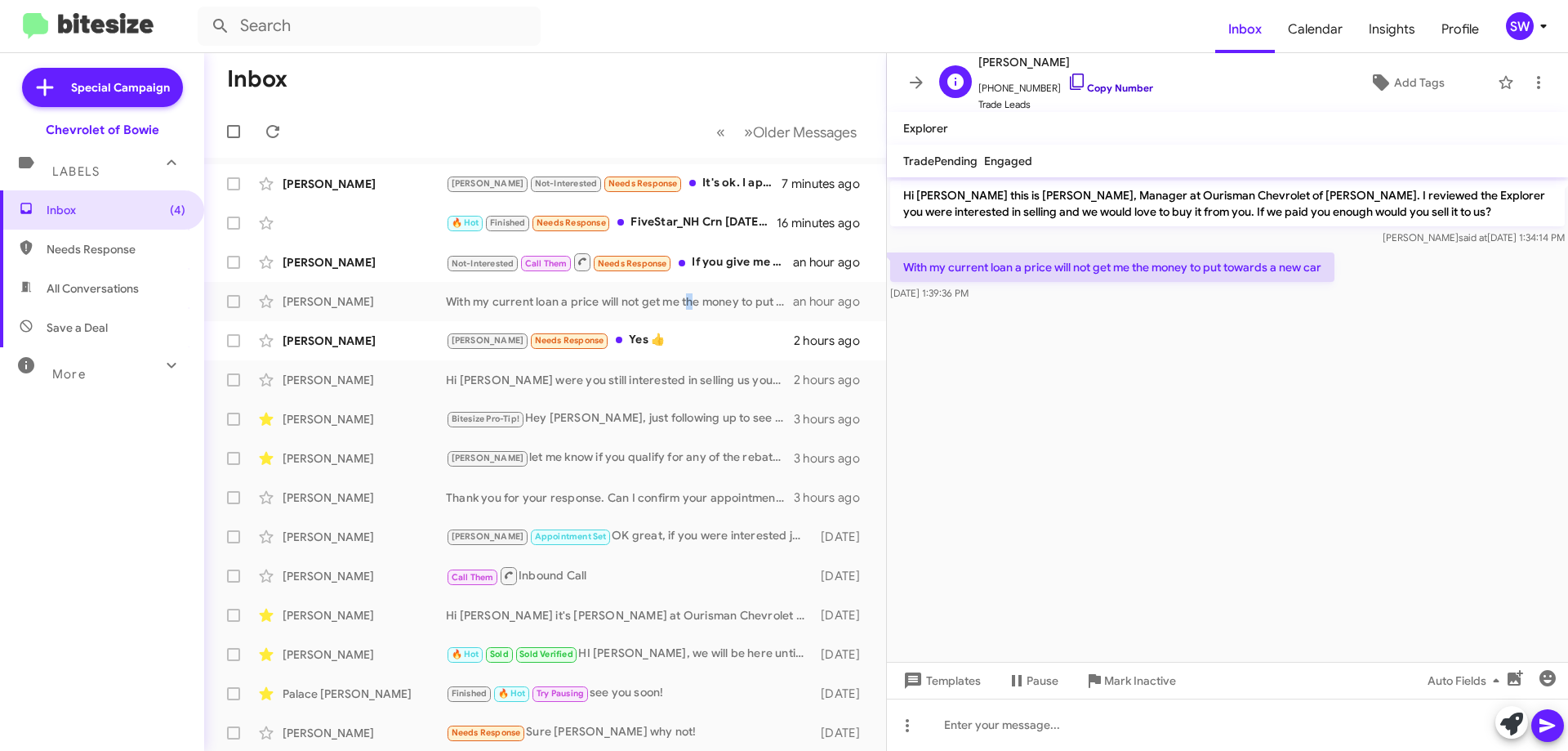
drag, startPoint x: 1058, startPoint y: 81, endPoint x: 1071, endPoint y: 83, distance: 13.2
click at [1067, 82] on icon at bounding box center [1077, 82] width 20 height 20
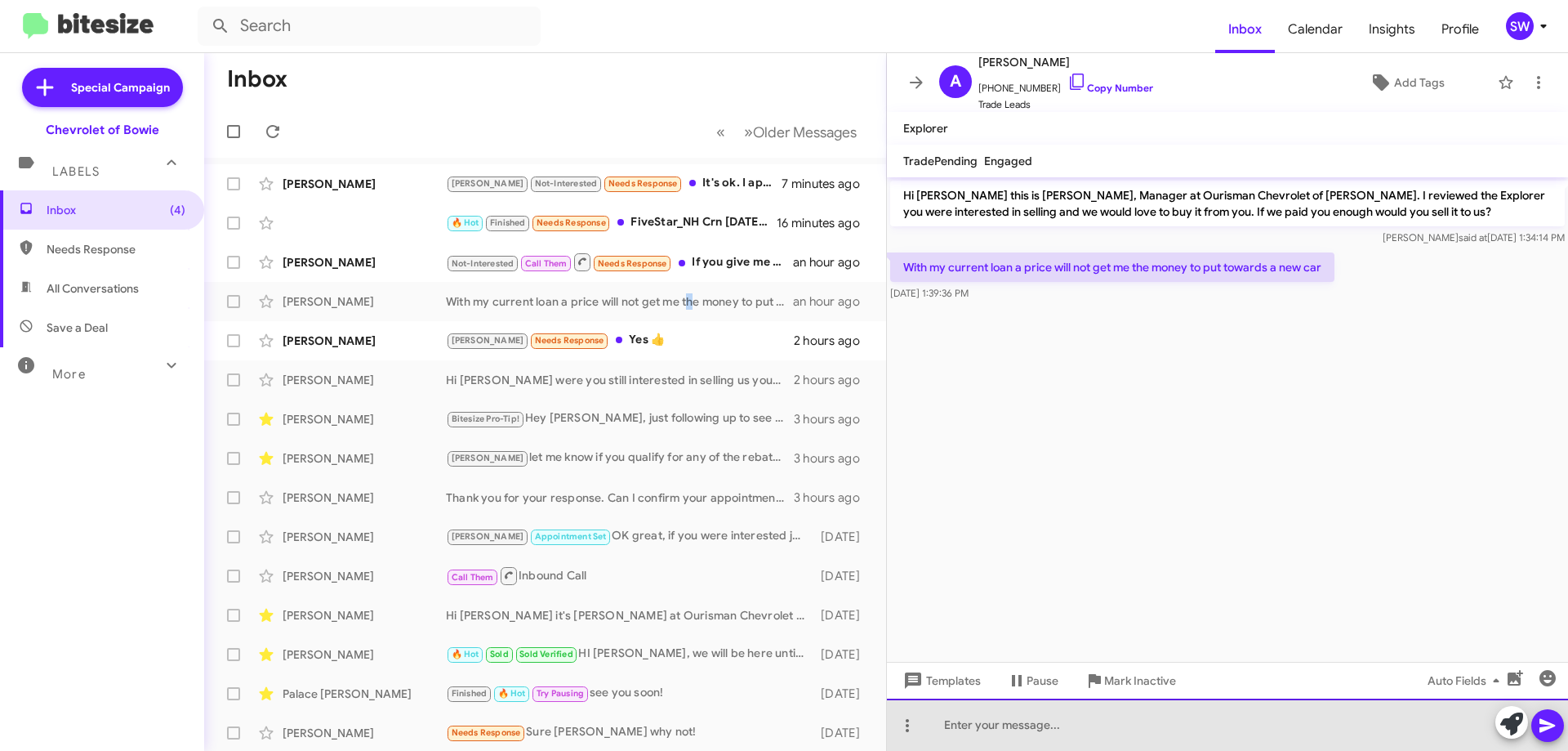
click at [1068, 725] on div at bounding box center [1227, 724] width 681 height 52
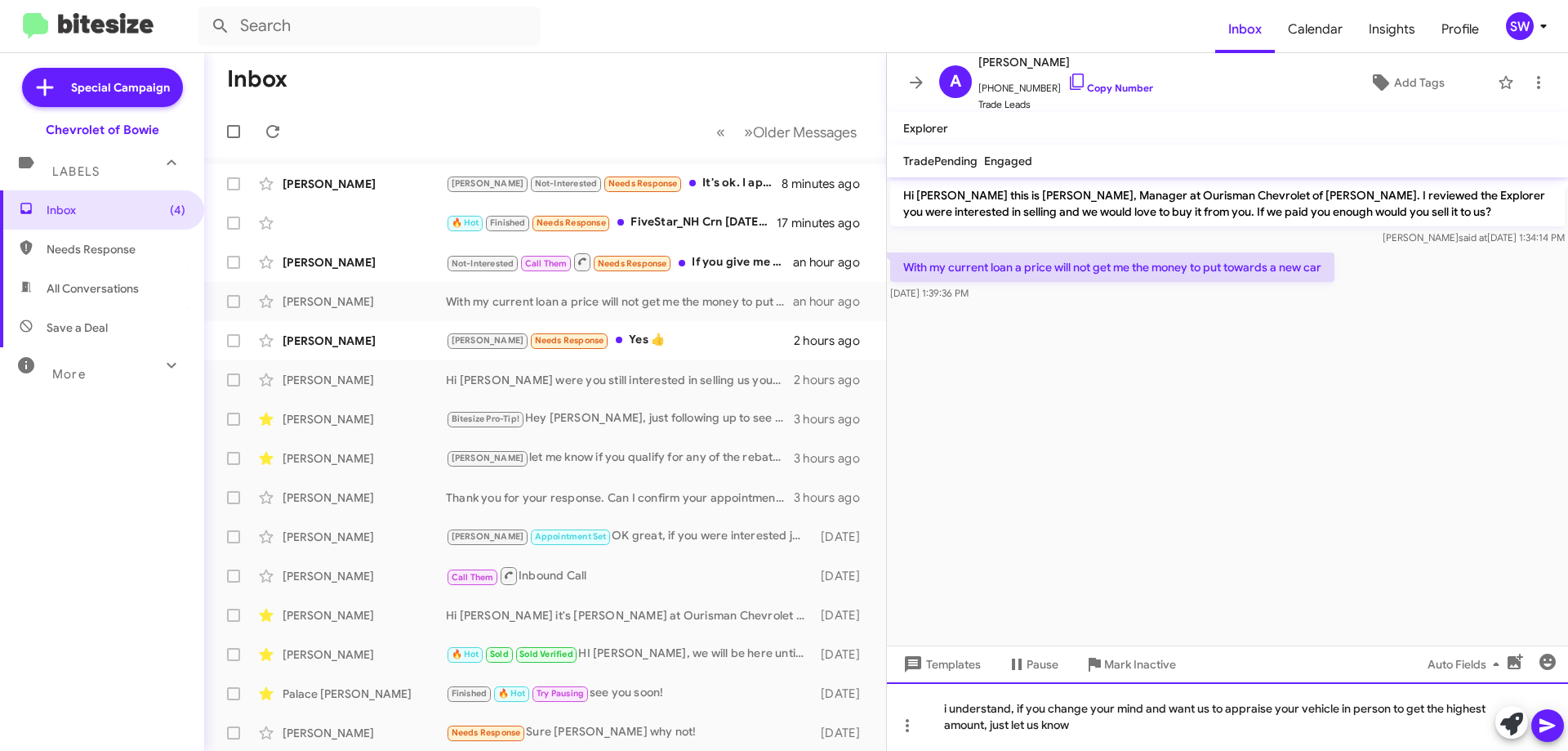
click at [1119, 737] on div "i understand, if you change your mind and want us to appraise your vehicle in p…" at bounding box center [1227, 716] width 681 height 69
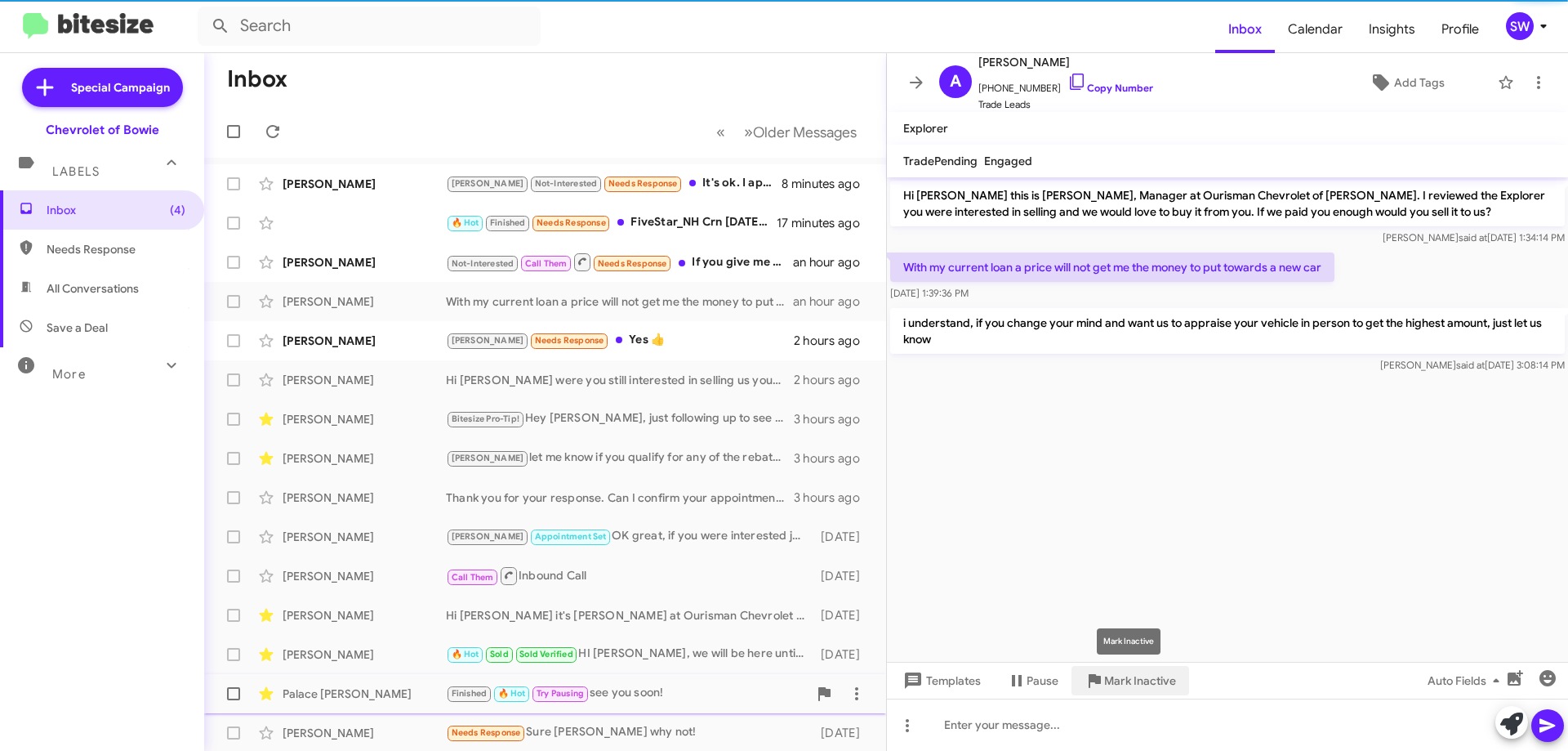
drag, startPoint x: 1123, startPoint y: 675, endPoint x: 1153, endPoint y: 681, distance: 30.6
click at [1128, 675] on span "Mark Inactive" at bounding box center [1139, 680] width 72 height 29
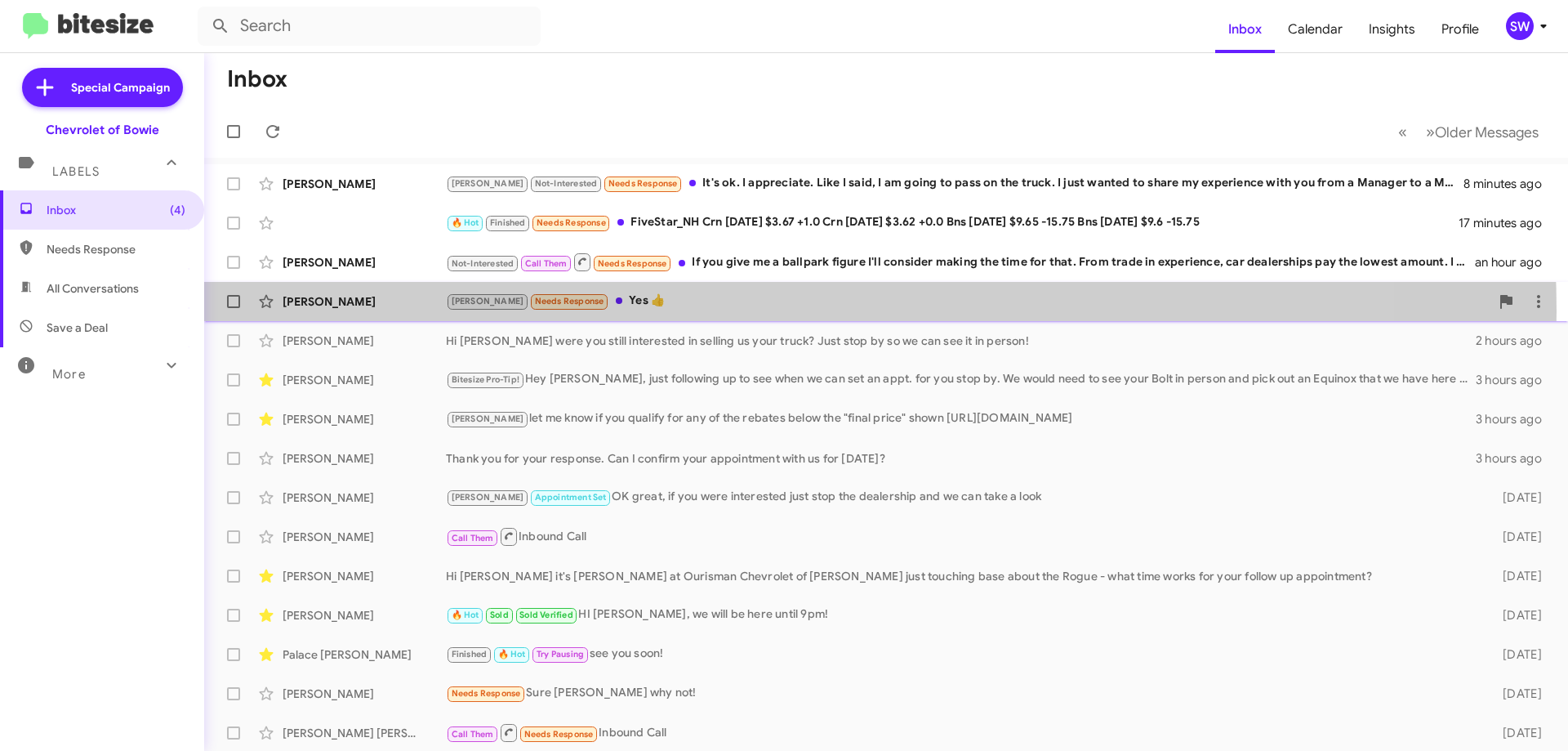
click at [644, 312] on div "[PERSON_NAME] Needs Response Yes 👍 2 hours ago" at bounding box center [886, 301] width 1338 height 33
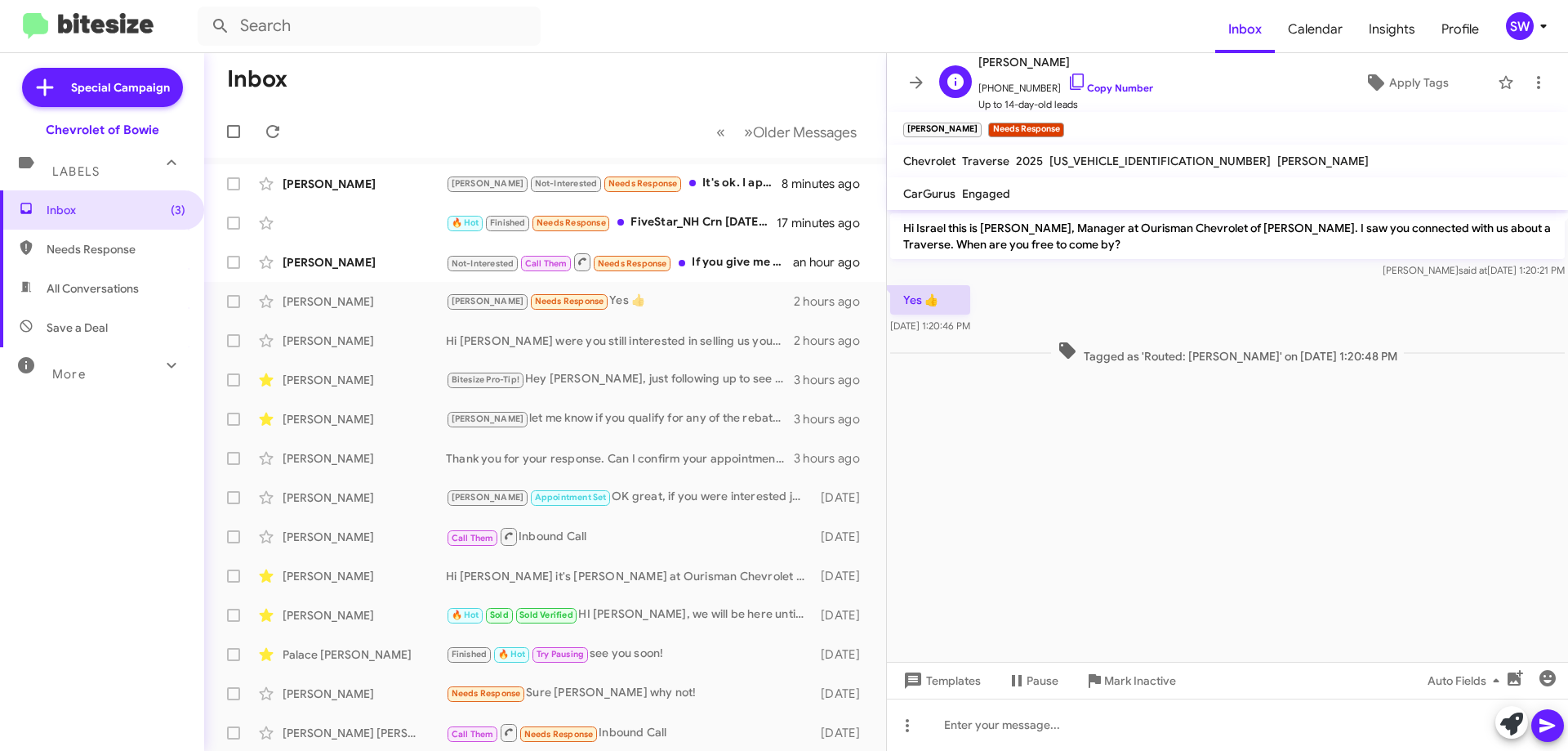
drag, startPoint x: 1056, startPoint y: 77, endPoint x: 1152, endPoint y: 109, distance: 101.2
click at [1067, 77] on icon at bounding box center [1077, 82] width 20 height 20
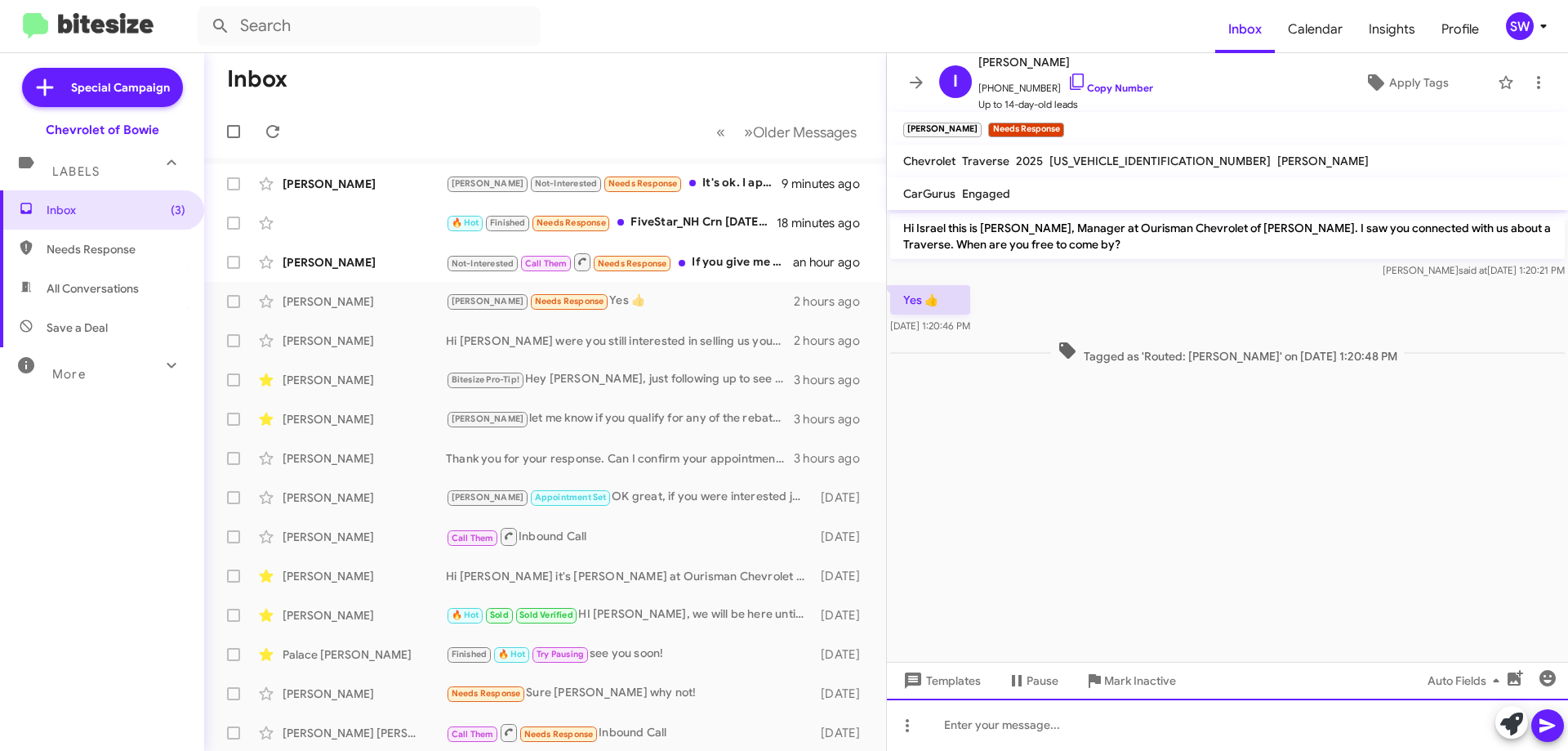
click at [1038, 724] on div at bounding box center [1227, 724] width 681 height 52
drag, startPoint x: 1079, startPoint y: 713, endPoint x: 920, endPoint y: 715, distance: 159.0
click at [875, 720] on div "Inbox « Previous » Next Older Messages [PERSON_NAME] [PERSON_NAME] Not-Interest…" at bounding box center [886, 402] width 1363 height 698
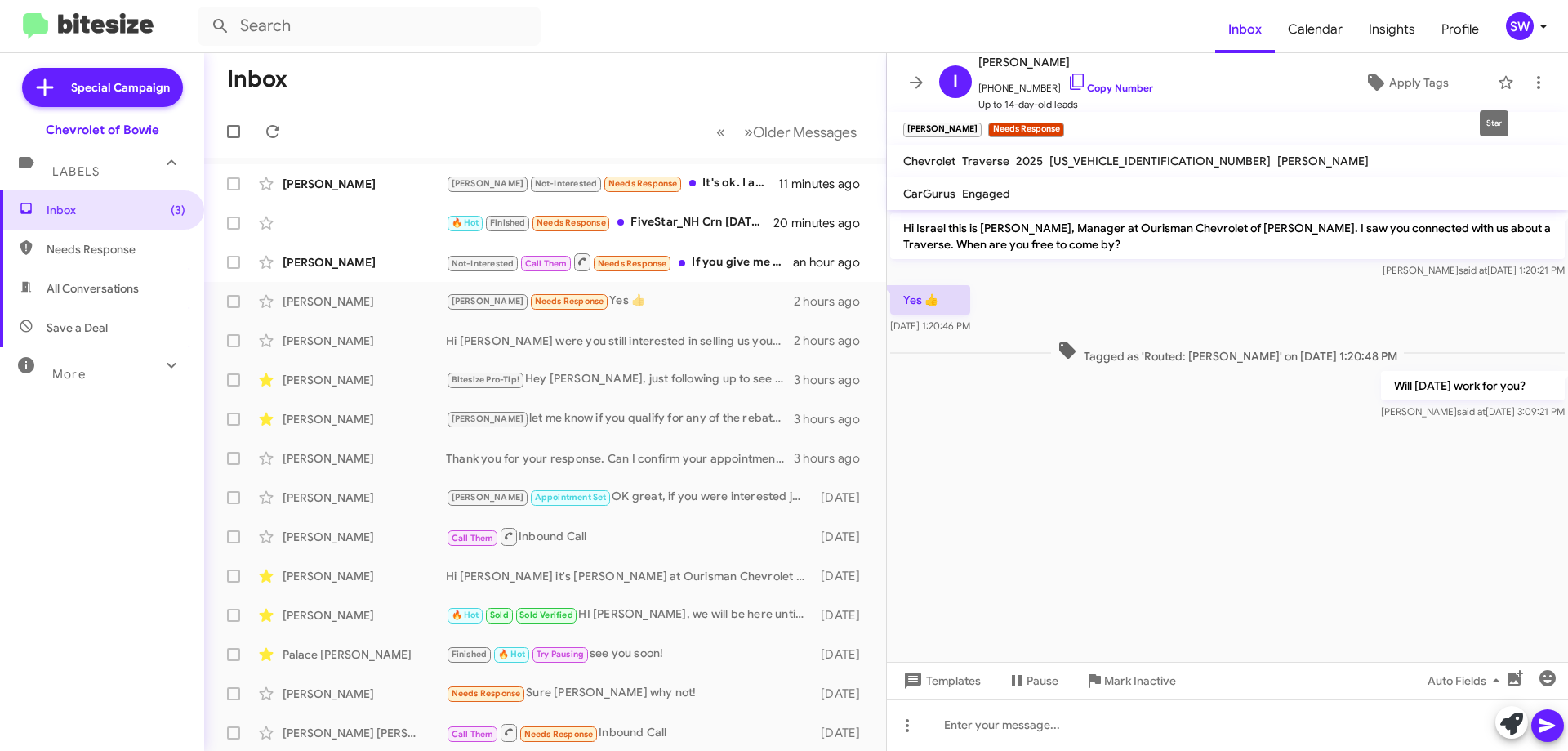
drag, startPoint x: 1493, startPoint y: 79, endPoint x: 1241, endPoint y: 182, distance: 272.2
click at [1496, 79] on icon at bounding box center [1506, 83] width 20 height 20
drag, startPoint x: 697, startPoint y: 270, endPoint x: 707, endPoint y: 266, distance: 10.8
click at [698, 270] on div "Not-Interested Call Them Needs Response If you give me a ballpark figure I'll c…" at bounding box center [626, 262] width 362 height 20
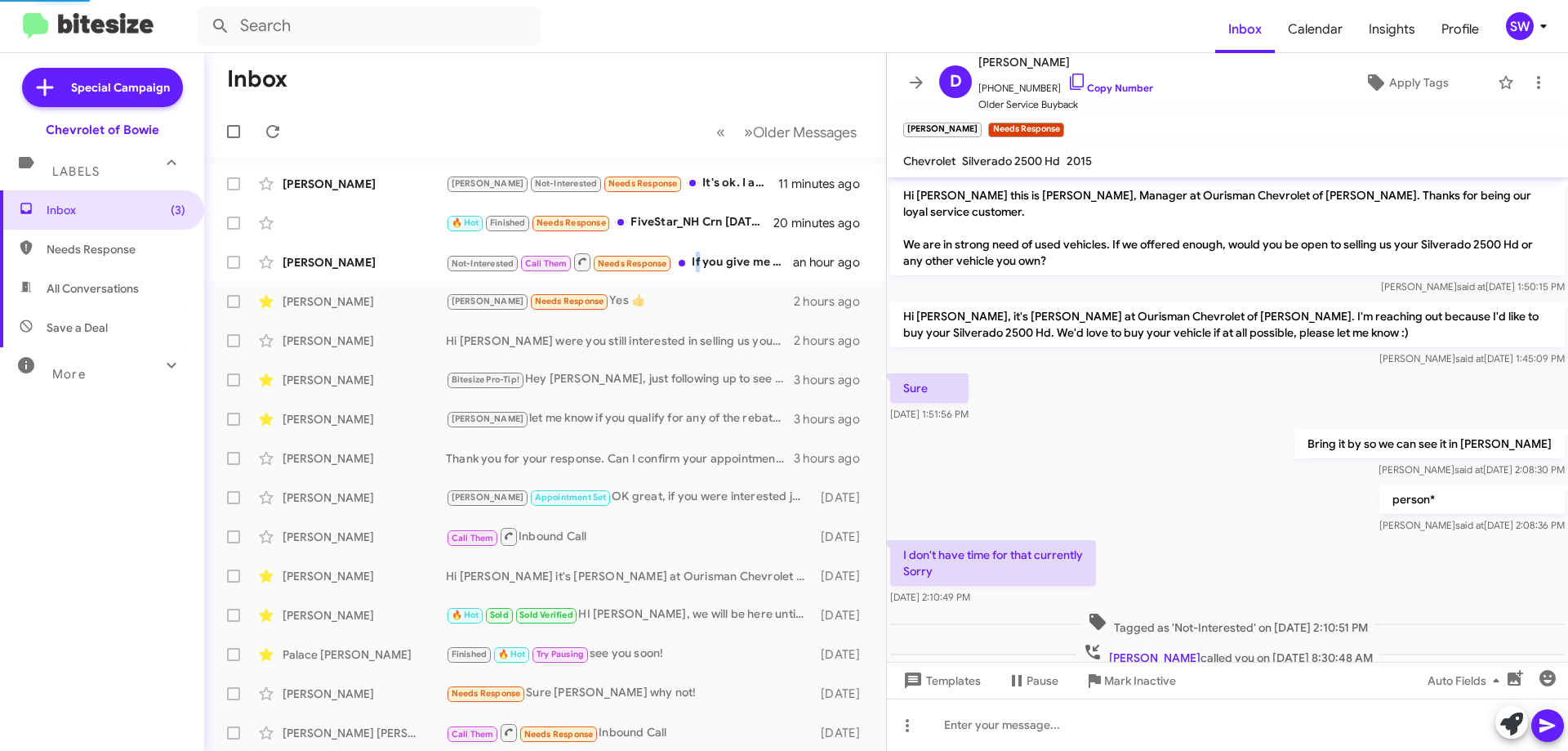
scroll to position [396, 0]
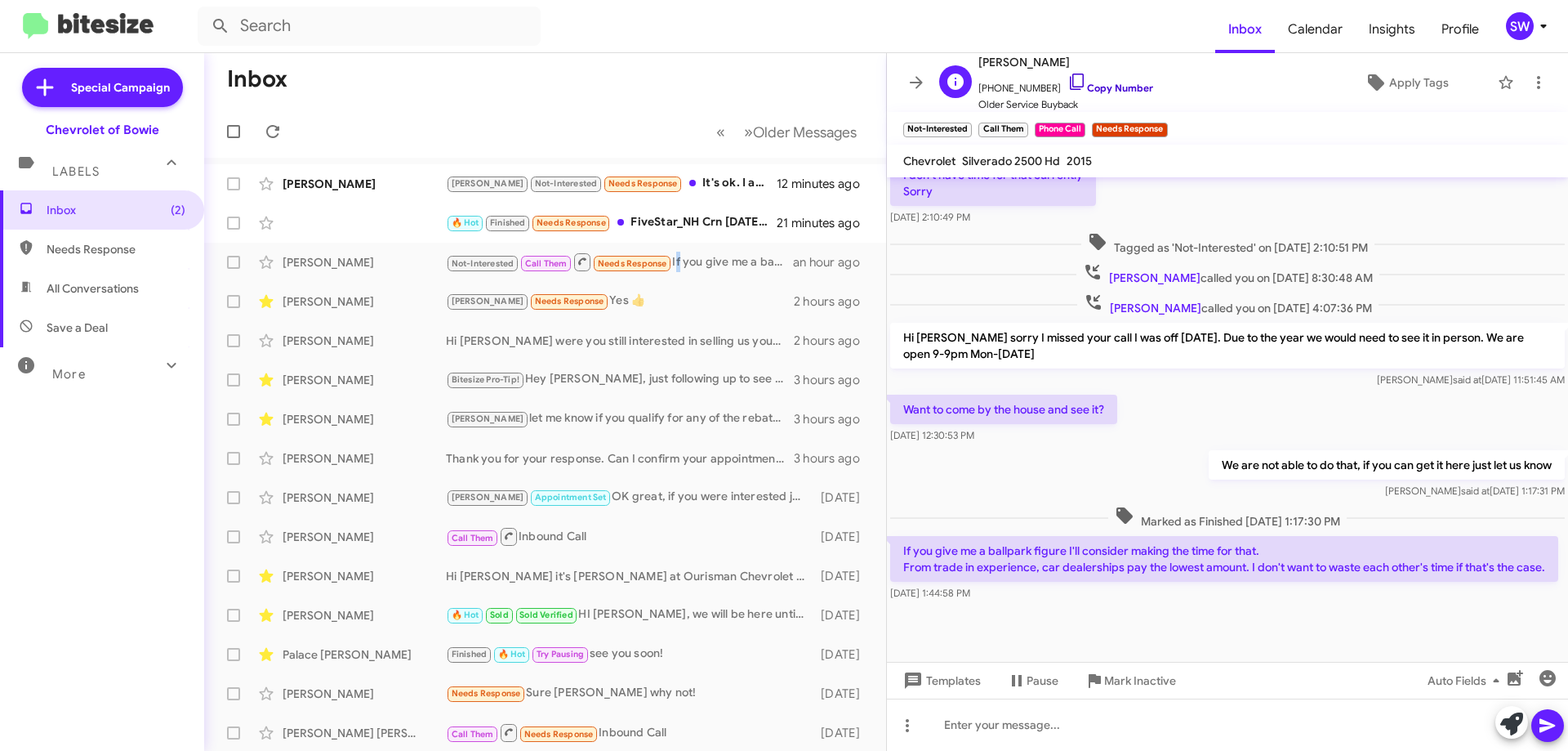
click at [1067, 84] on icon at bounding box center [1077, 82] width 20 height 20
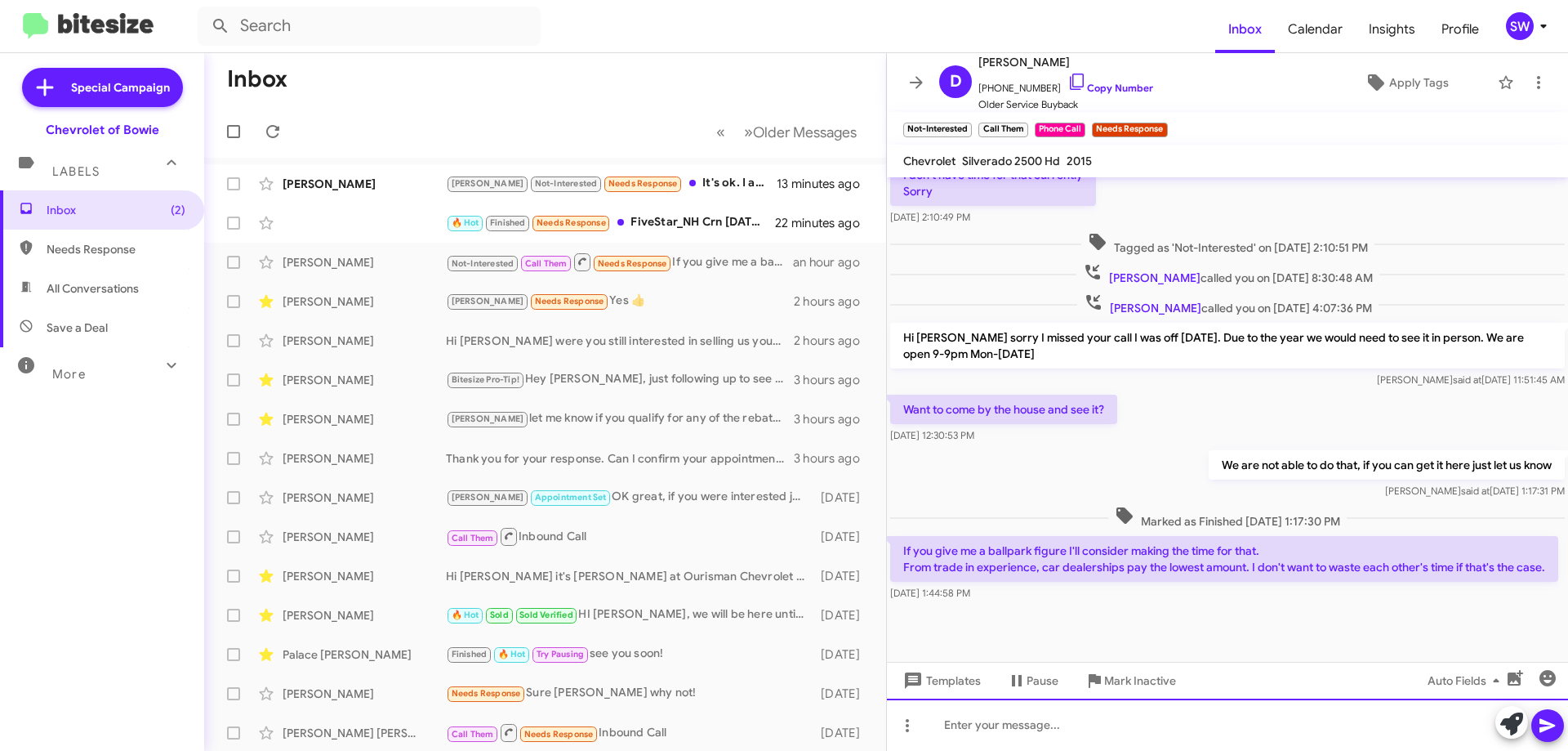
click at [1003, 727] on div at bounding box center [1227, 724] width 681 height 52
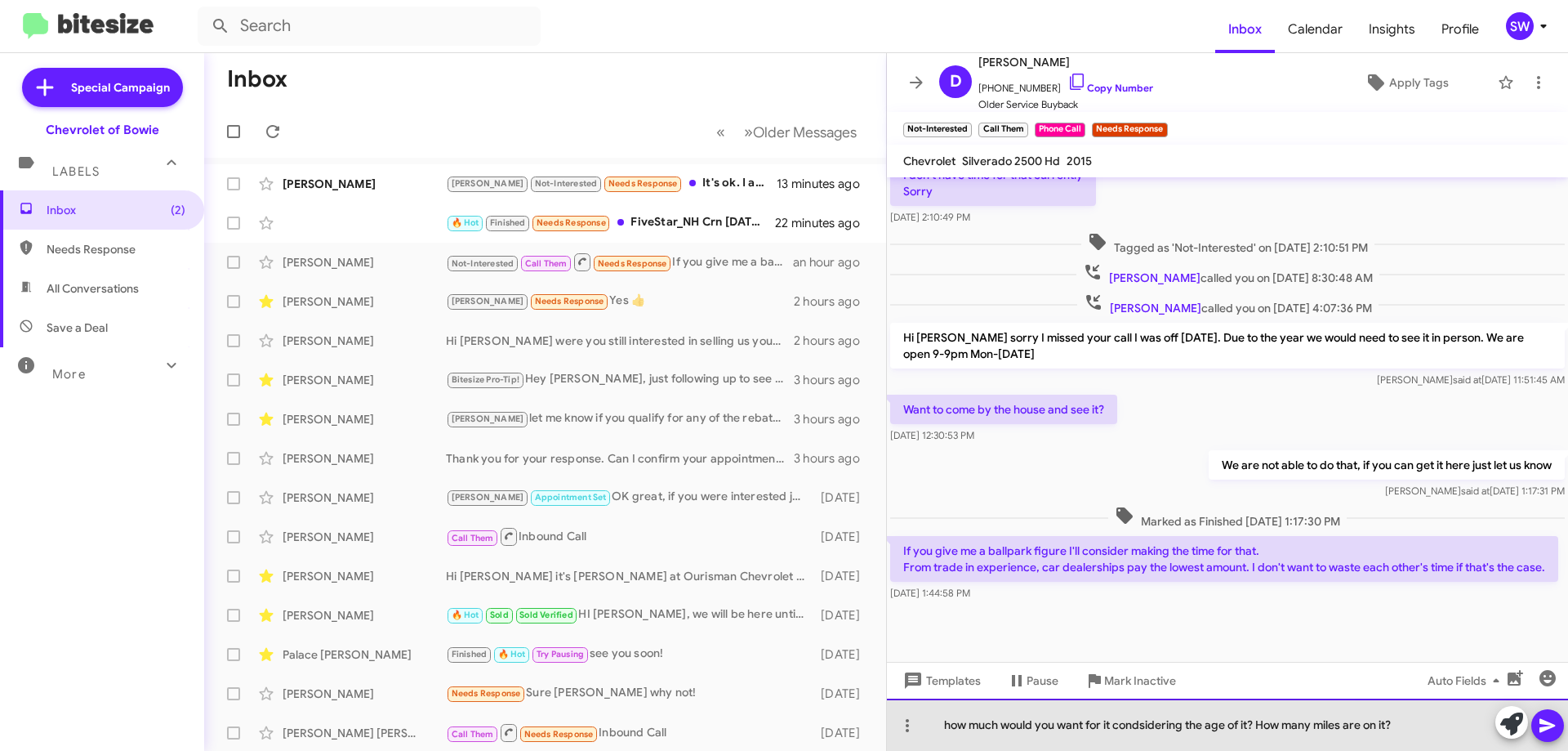
drag, startPoint x: 1152, startPoint y: 734, endPoint x: 1167, endPoint y: 731, distance: 15.3
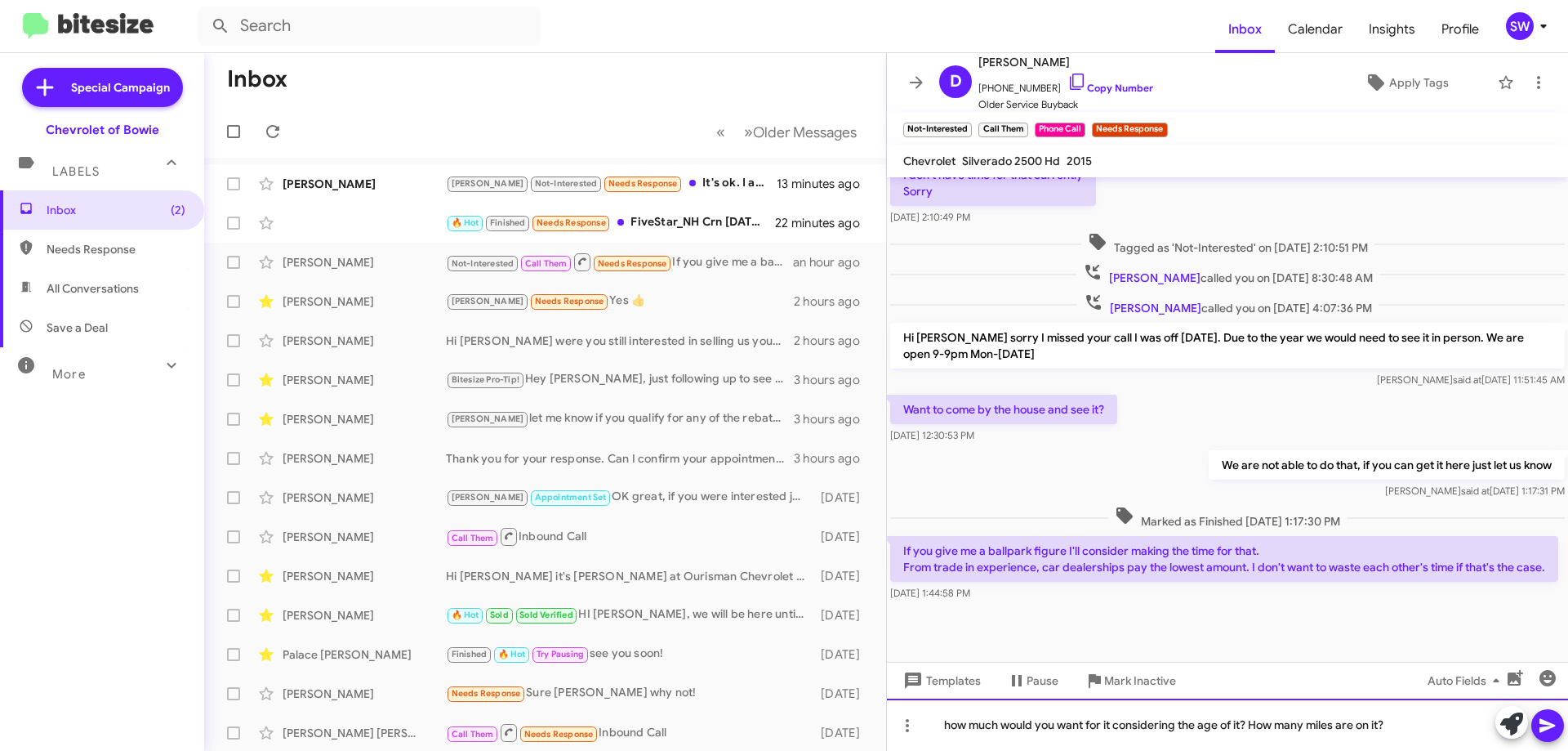
click at [1113, 729] on div "how much would you want for it considering the age of it? How many miles are on…" at bounding box center [1227, 724] width 681 height 52
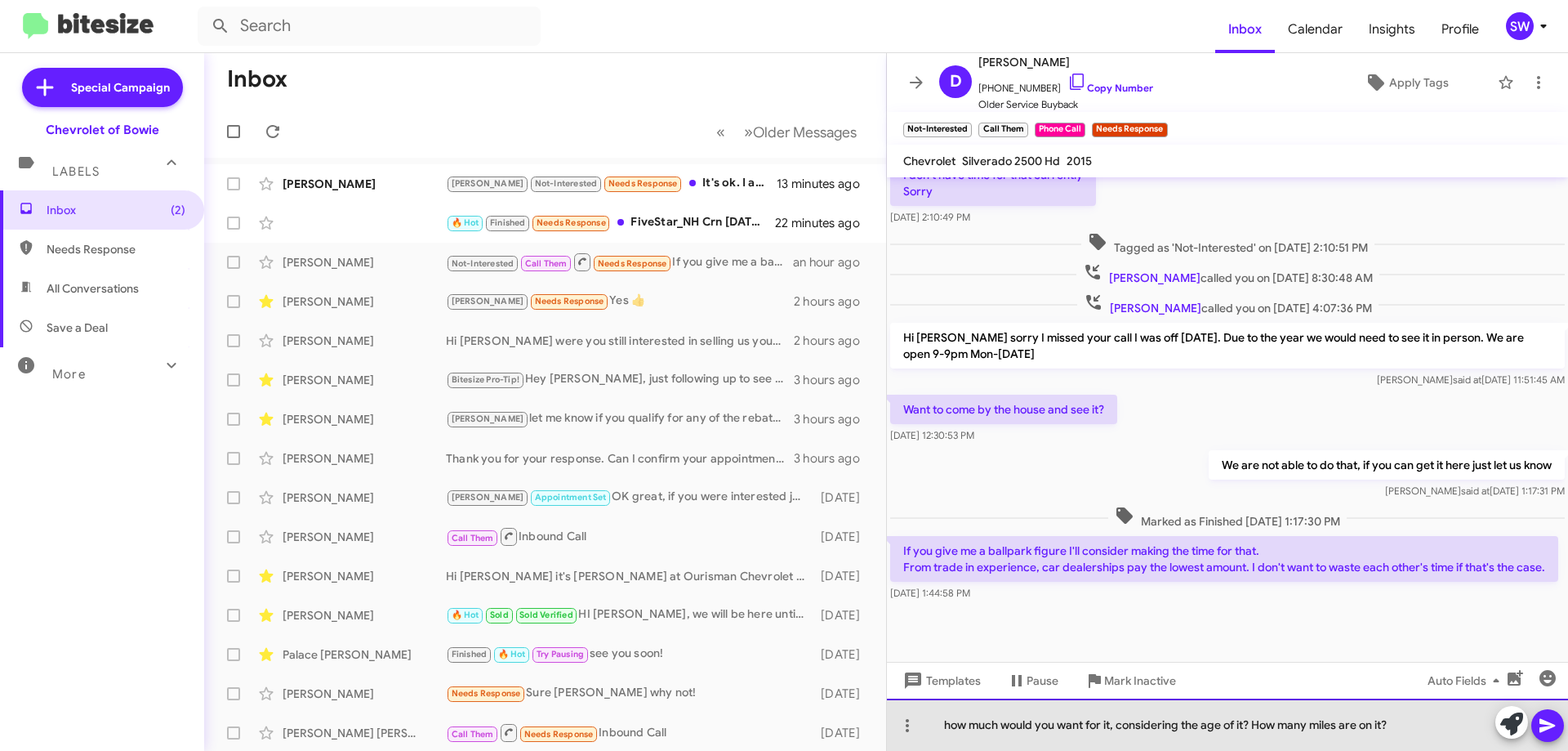
click at [1415, 723] on div "how much would you want for it, considering the age of it? How many miles are o…" at bounding box center [1227, 724] width 681 height 52
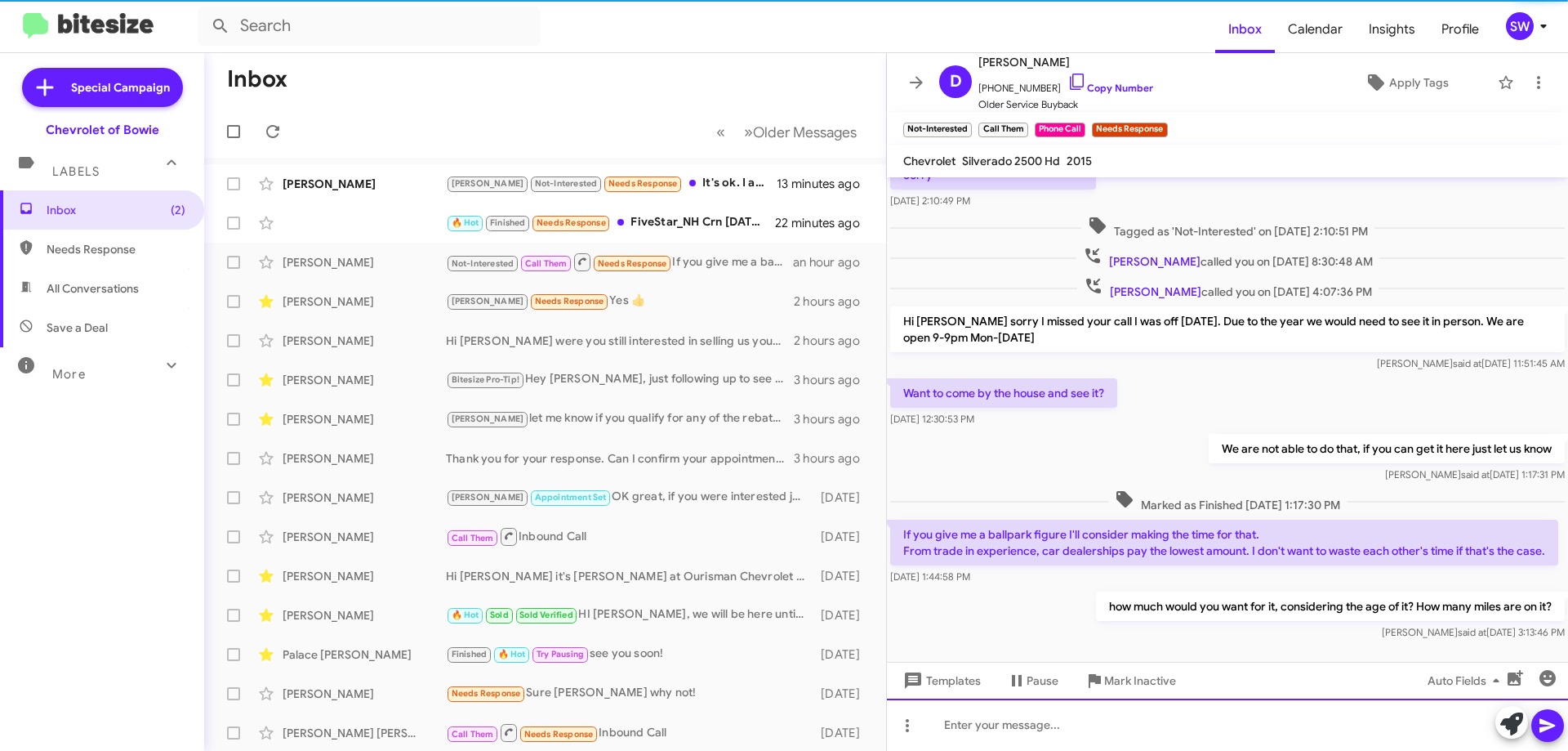
scroll to position [0, 0]
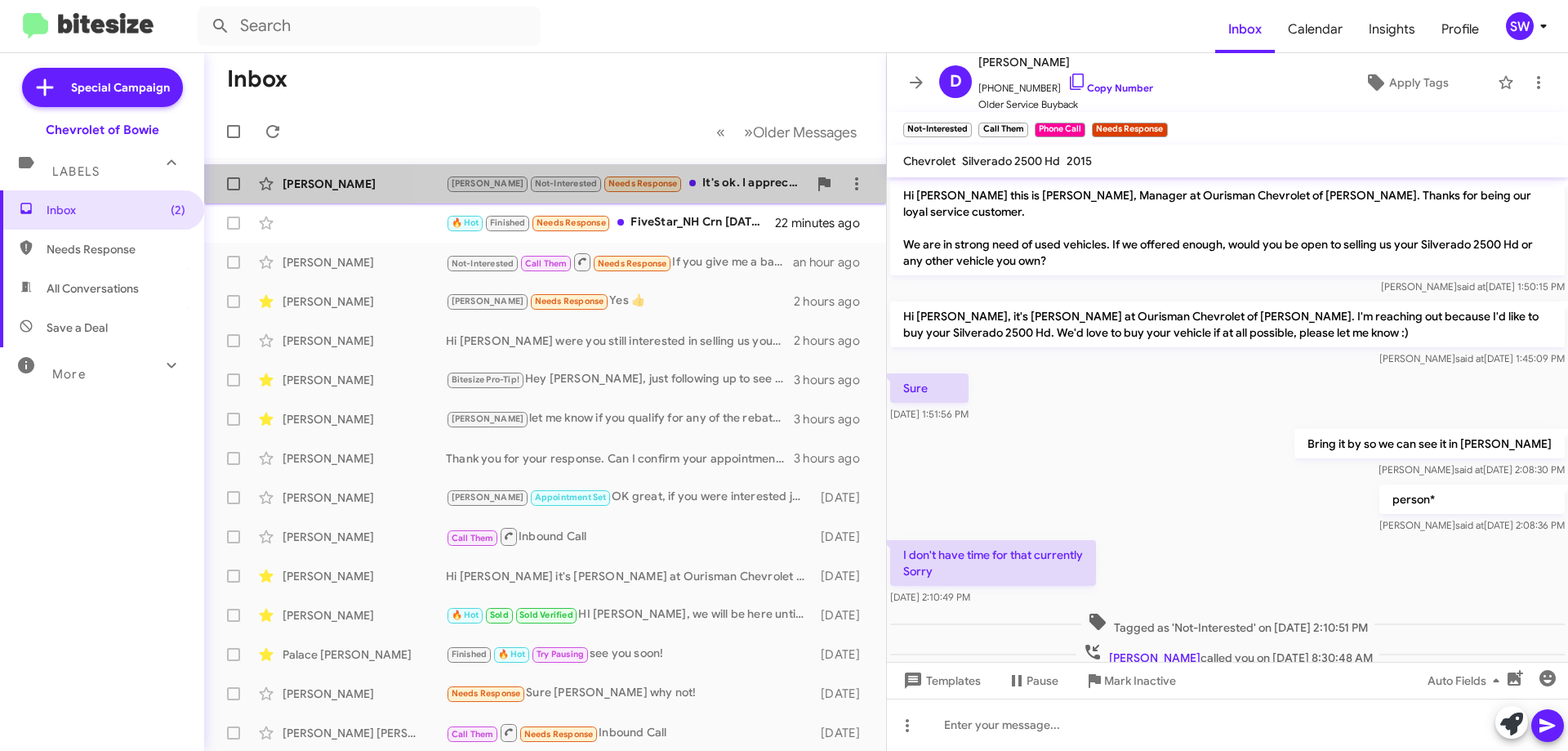
click at [688, 174] on div "[PERSON_NAME] Not-Interested Needs Response It's ok. I appreciate. Like I said,…" at bounding box center [626, 183] width 362 height 19
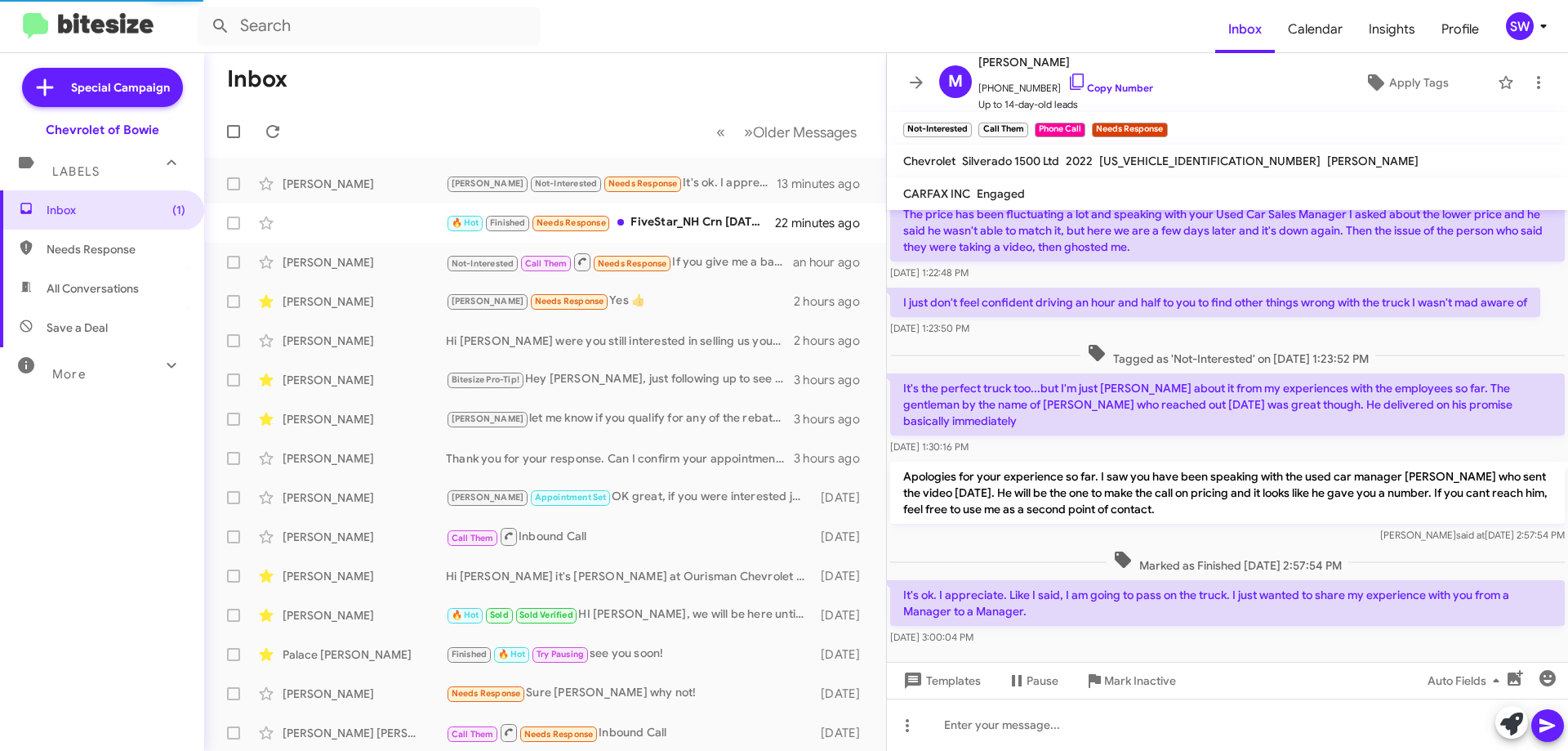
scroll to position [199, 0]
